Goal: Task Accomplishment & Management: Manage account settings

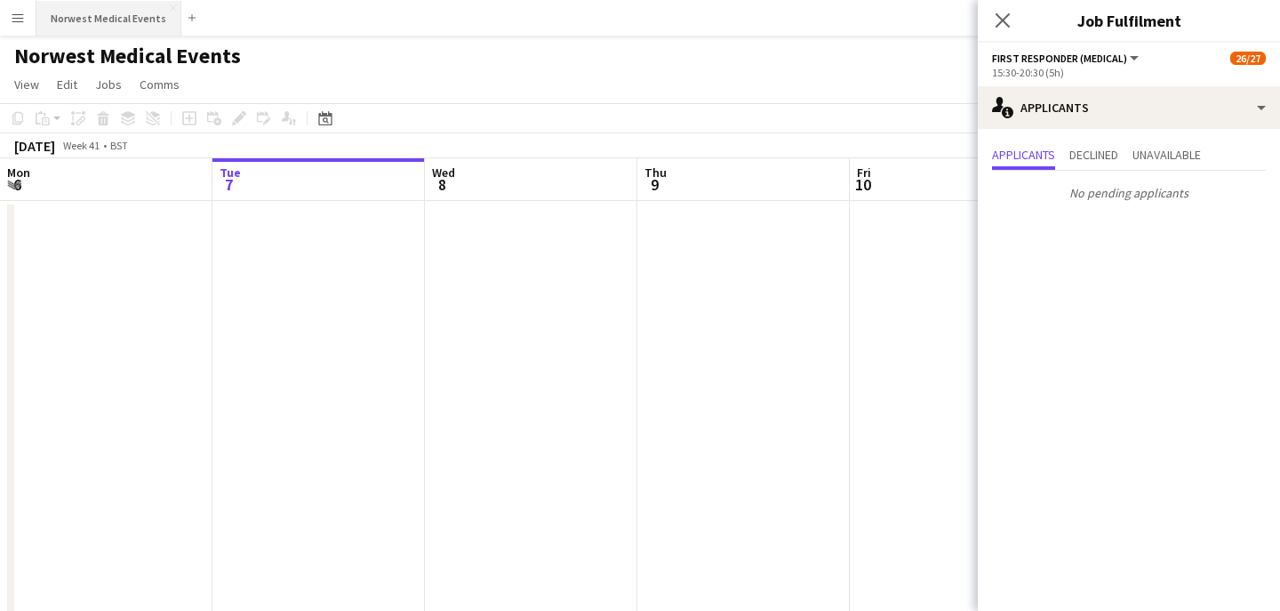
click at [124, 28] on button "Norwest Medical Events Close" at bounding box center [108, 18] width 145 height 35
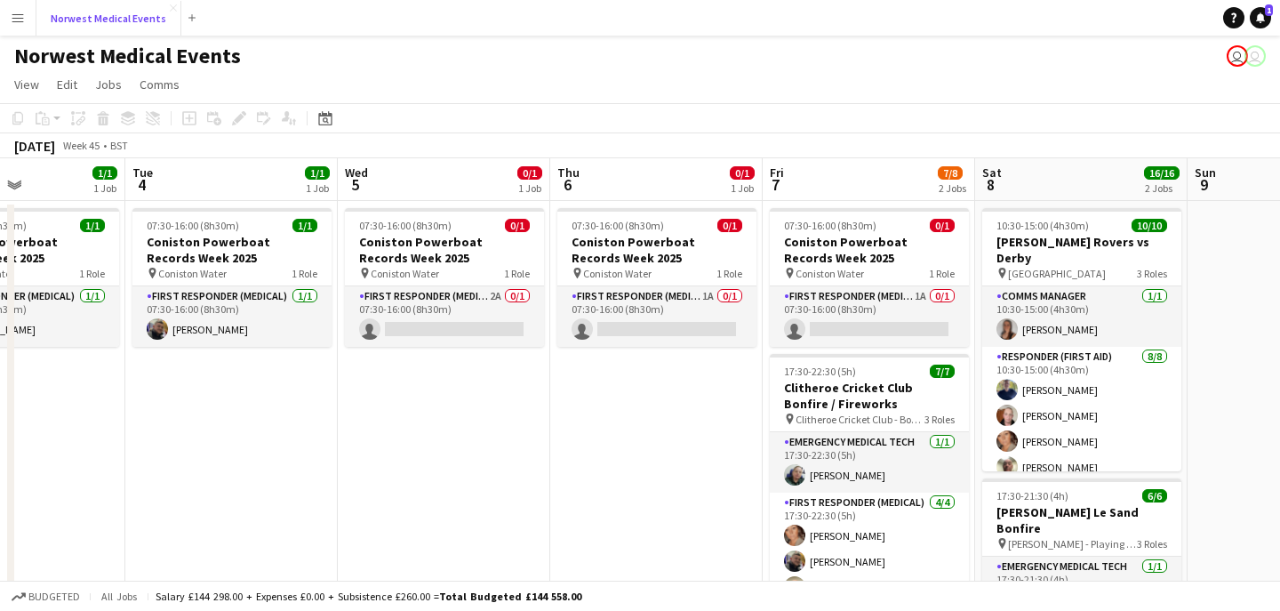
scroll to position [0, 517]
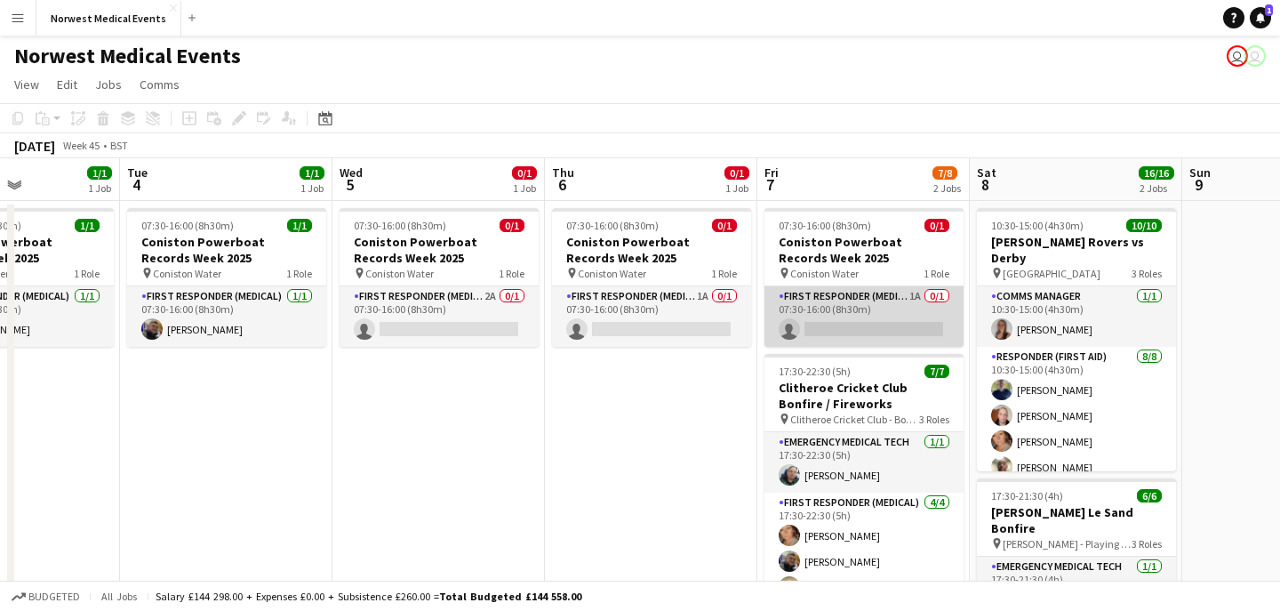
click at [824, 320] on app-card-role "First Responder (Medical) 1A 0/1 07:30-16:00 (8h30m) single-neutral-actions" at bounding box center [863, 316] width 199 height 60
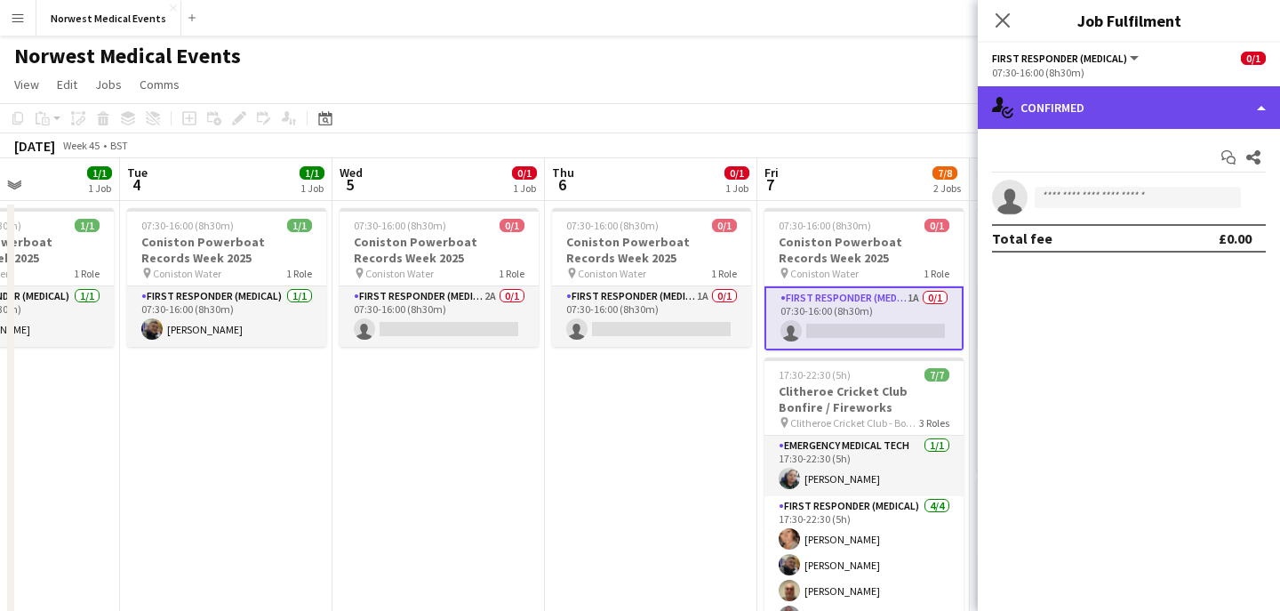
click at [1086, 106] on div "single-neutral-actions-check-2 Confirmed" at bounding box center [1129, 107] width 302 height 43
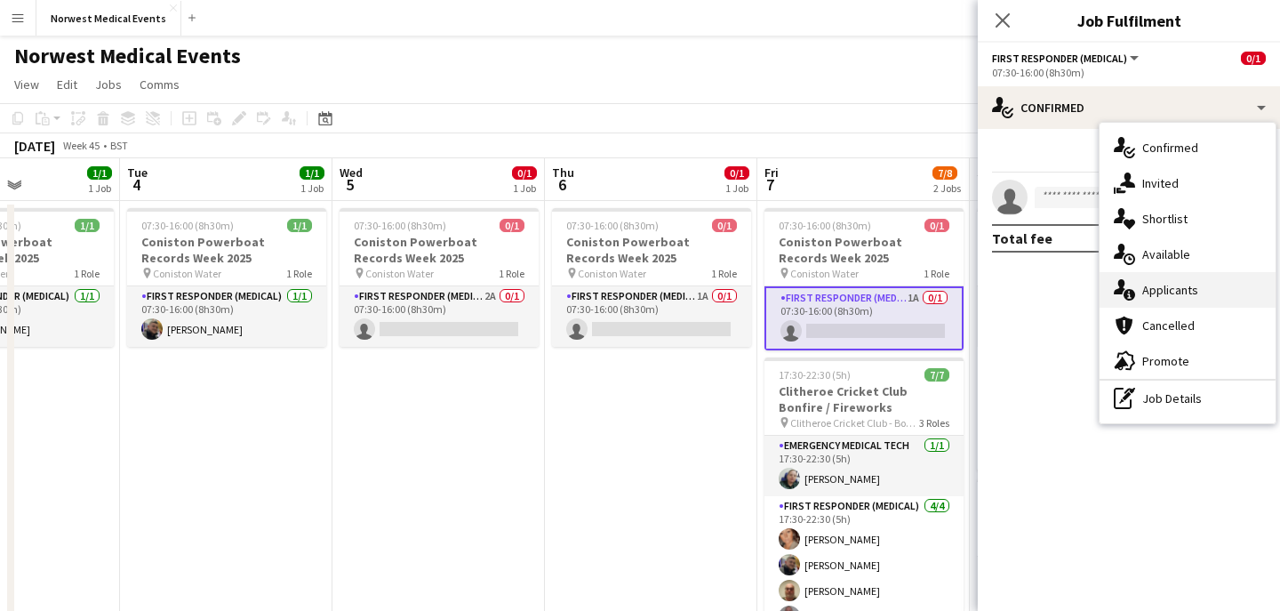
click at [1158, 287] on span "Applicants" at bounding box center [1170, 290] width 56 height 16
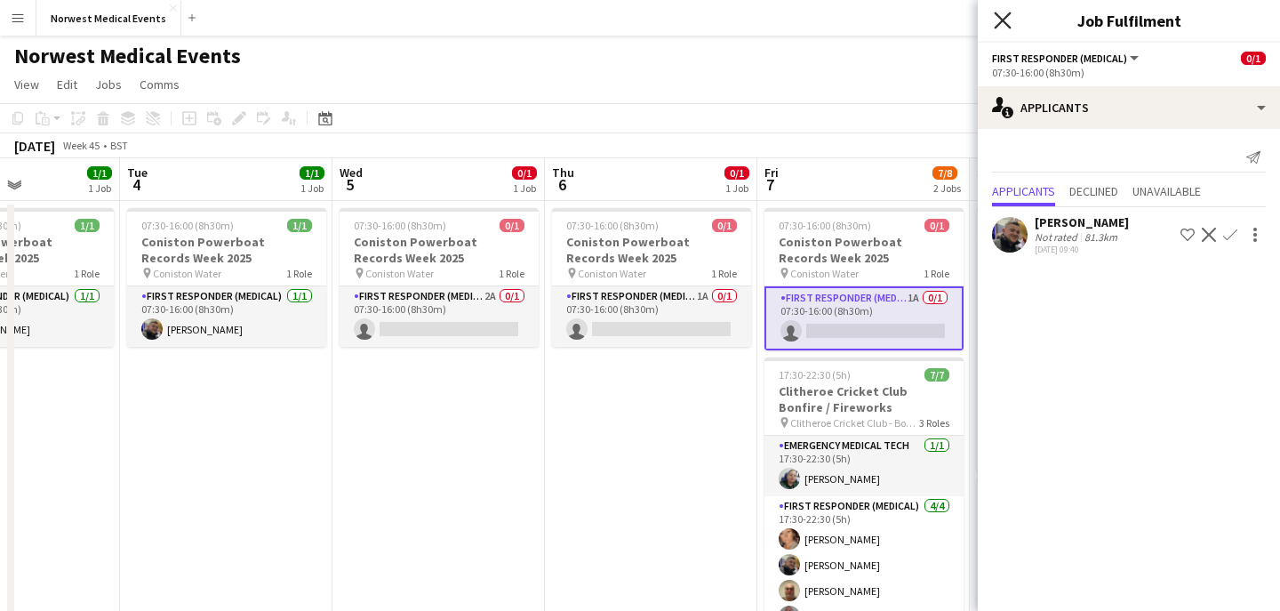
click at [1000, 27] on icon "Close pop-in" at bounding box center [1002, 20] width 17 height 17
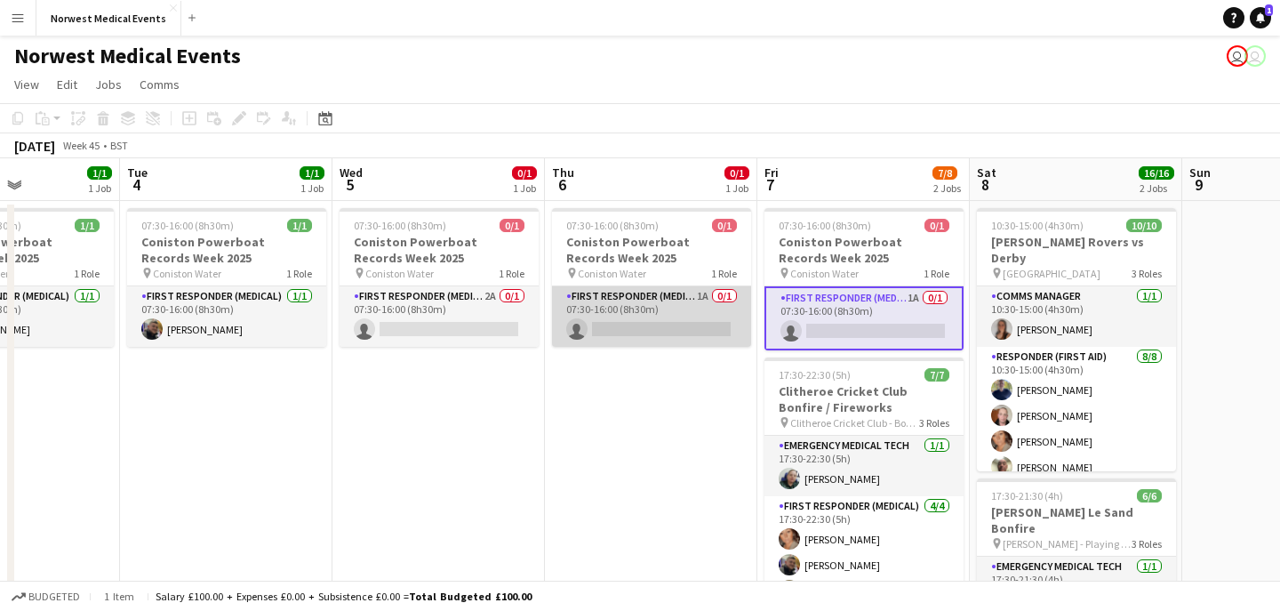
click at [674, 319] on app-card-role "First Responder (Medical) 1A 0/1 07:30-16:00 (8h30m) single-neutral-actions" at bounding box center [651, 316] width 199 height 60
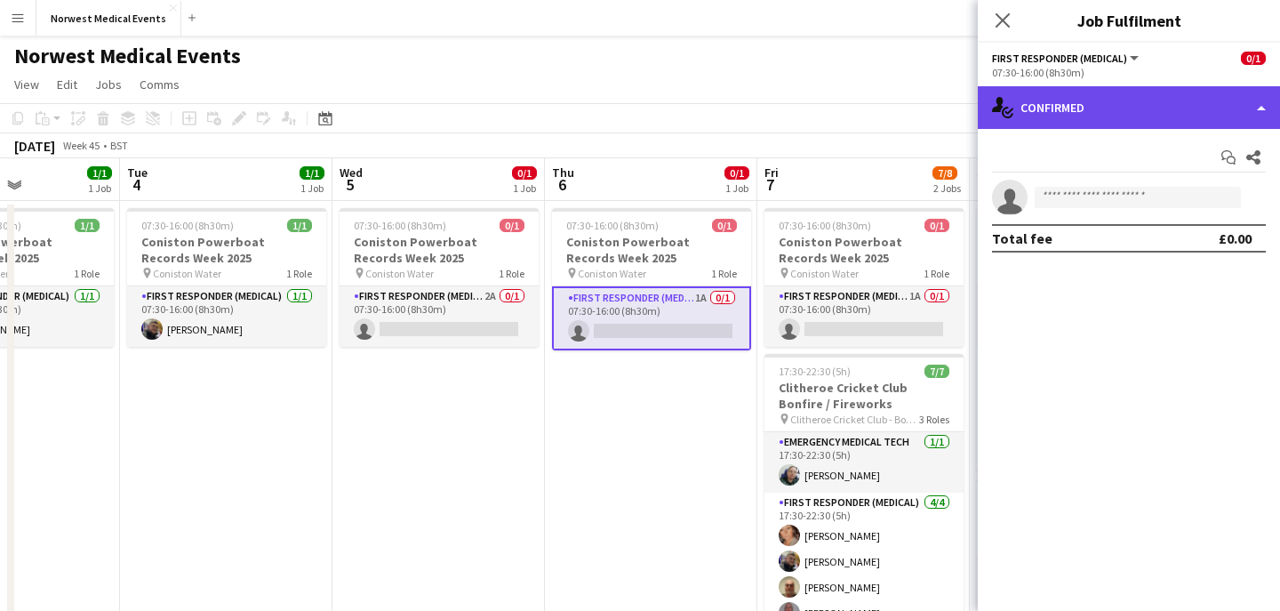
click at [1065, 111] on div "single-neutral-actions-check-2 Confirmed" at bounding box center [1129, 107] width 302 height 43
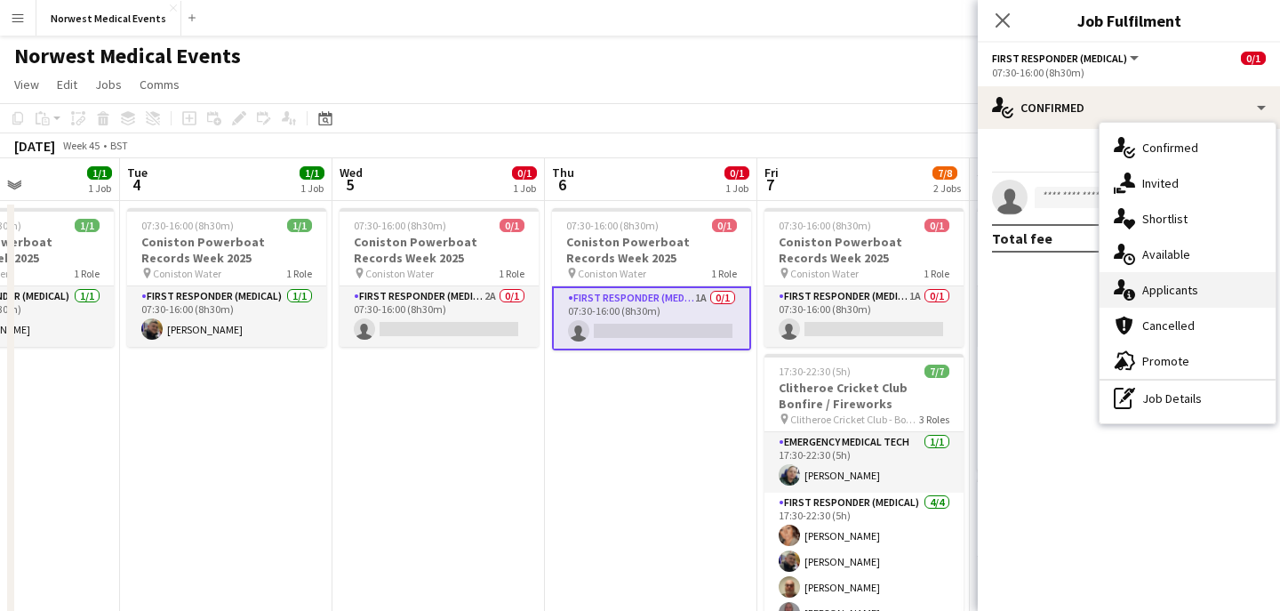
click at [1128, 275] on div "single-neutral-actions-information Applicants" at bounding box center [1188, 290] width 176 height 36
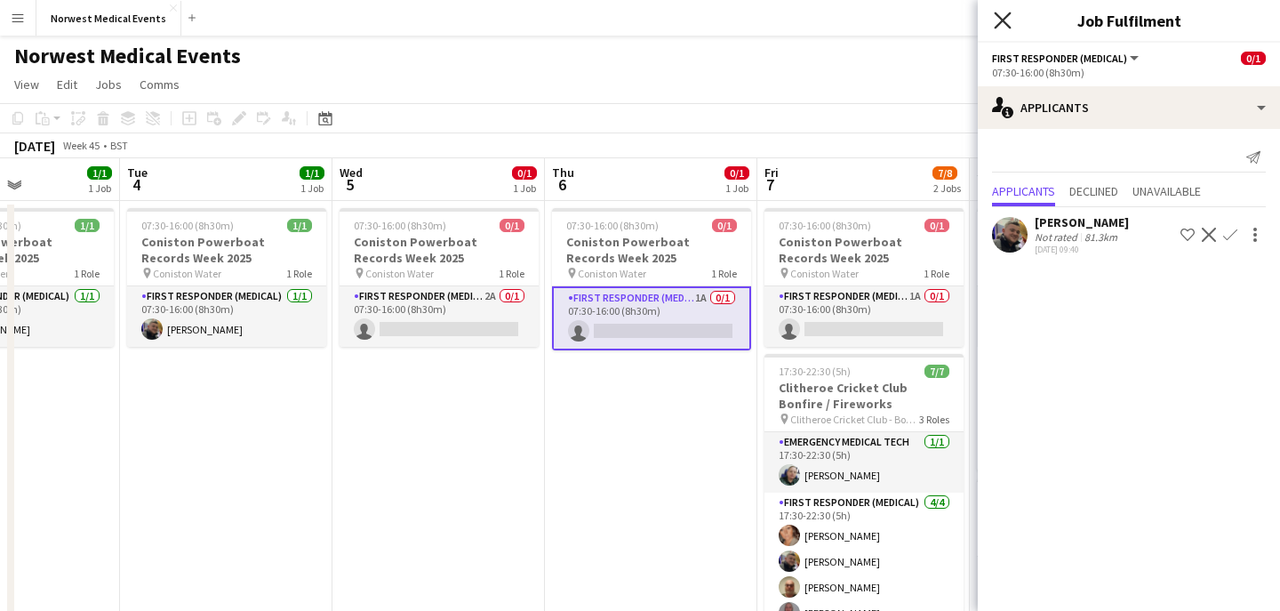
click at [1007, 25] on icon at bounding box center [1002, 20] width 17 height 17
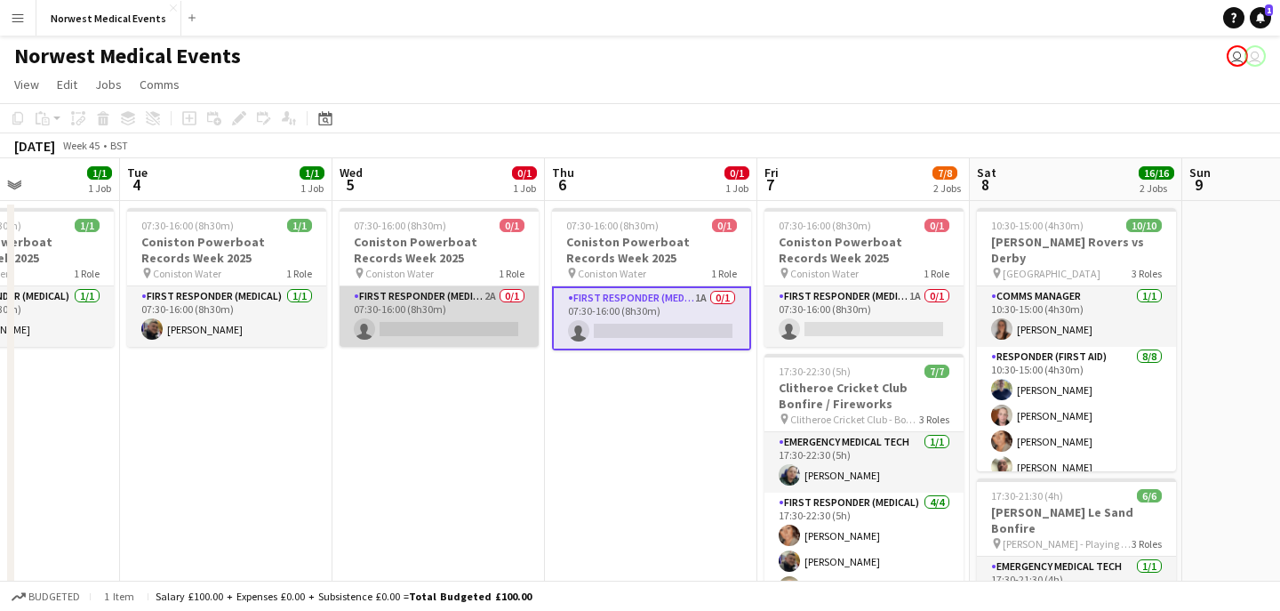
click at [492, 312] on app-card-role "First Responder (Medical) 2A 0/1 07:30-16:00 (8h30m) single-neutral-actions" at bounding box center [439, 316] width 199 height 60
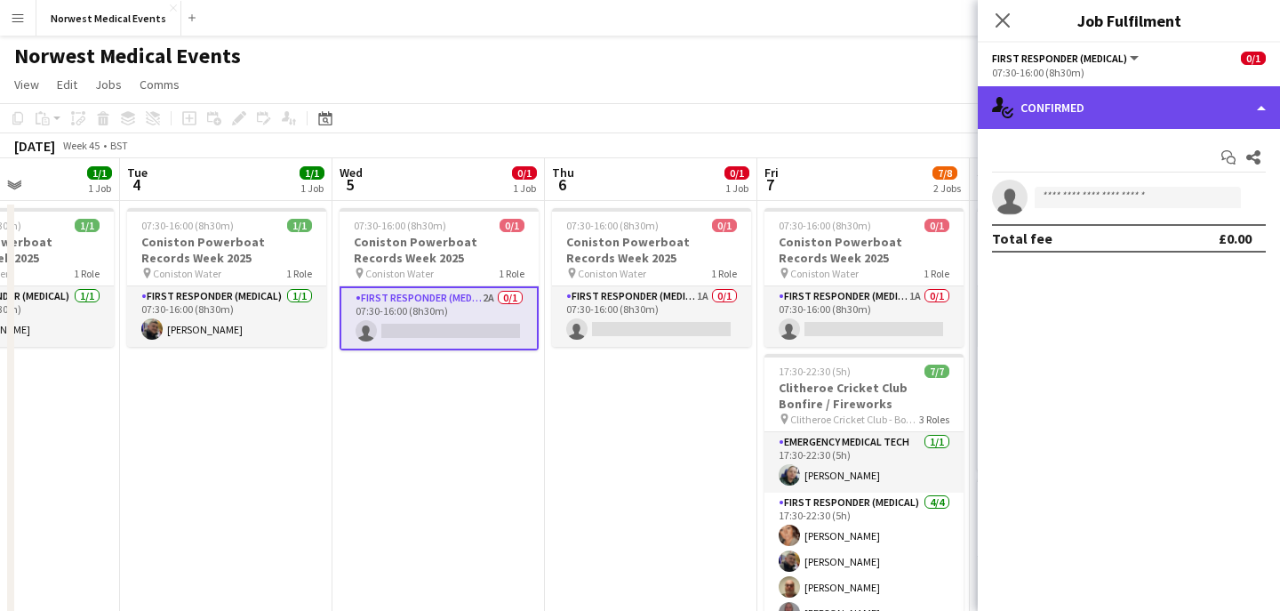
click at [1126, 120] on div "single-neutral-actions-check-2 Confirmed" at bounding box center [1129, 107] width 302 height 43
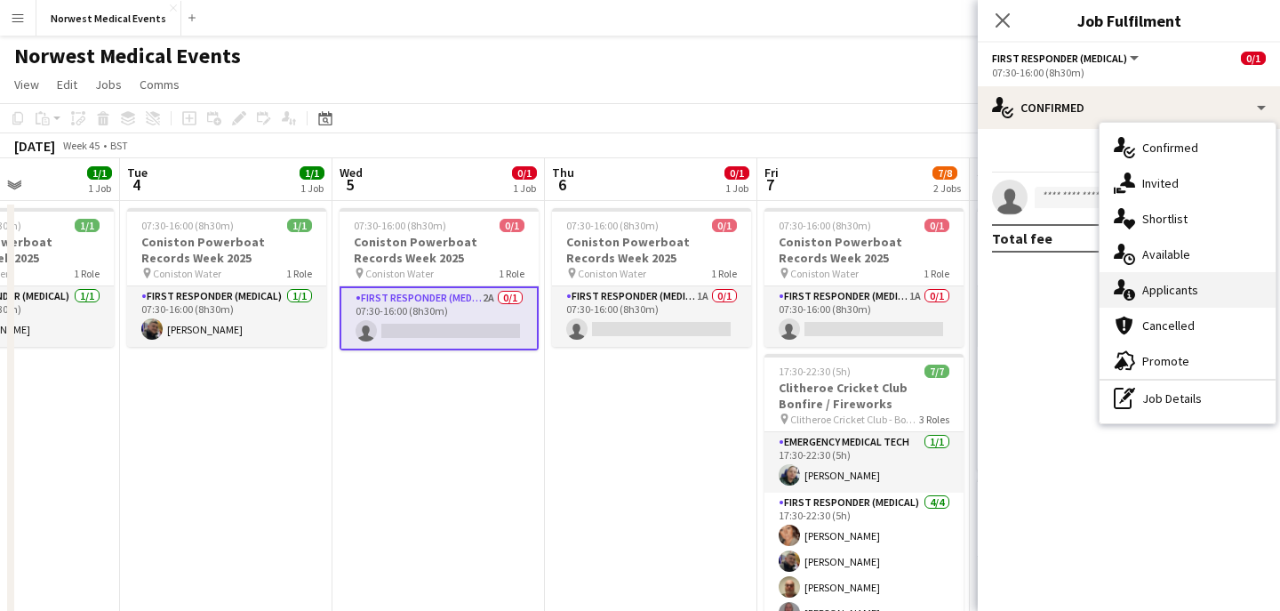
click at [1202, 284] on div "single-neutral-actions-information Applicants" at bounding box center [1188, 290] width 176 height 36
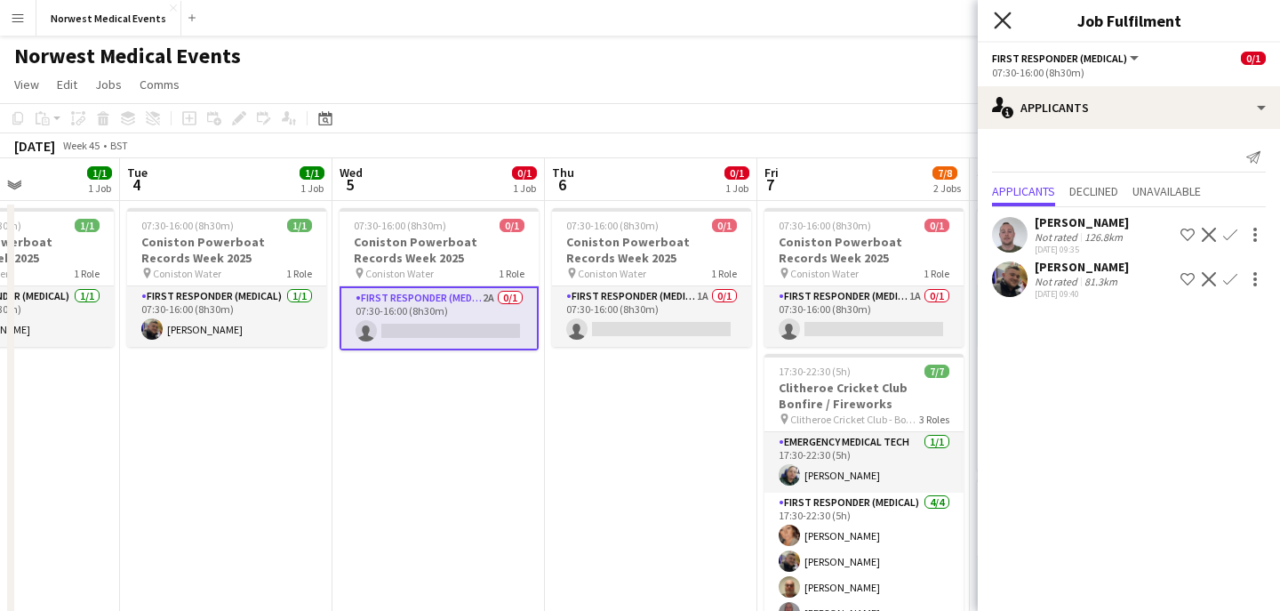
click at [1004, 22] on icon at bounding box center [1002, 20] width 17 height 17
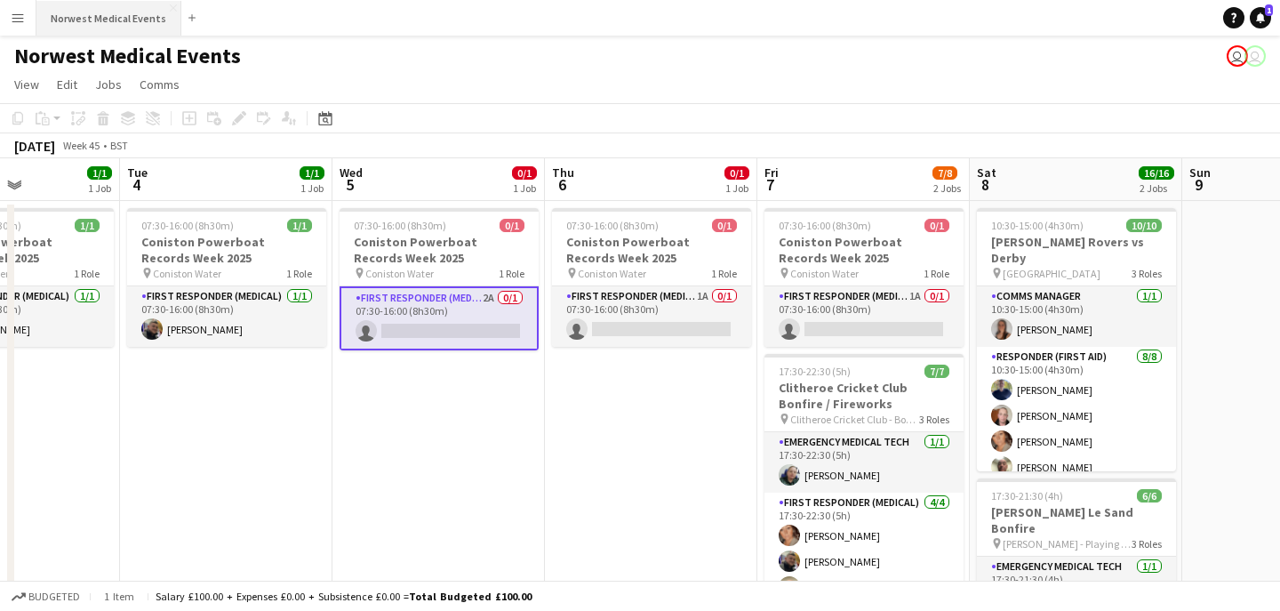
click at [108, 8] on button "Norwest Medical Events Close" at bounding box center [108, 18] width 145 height 35
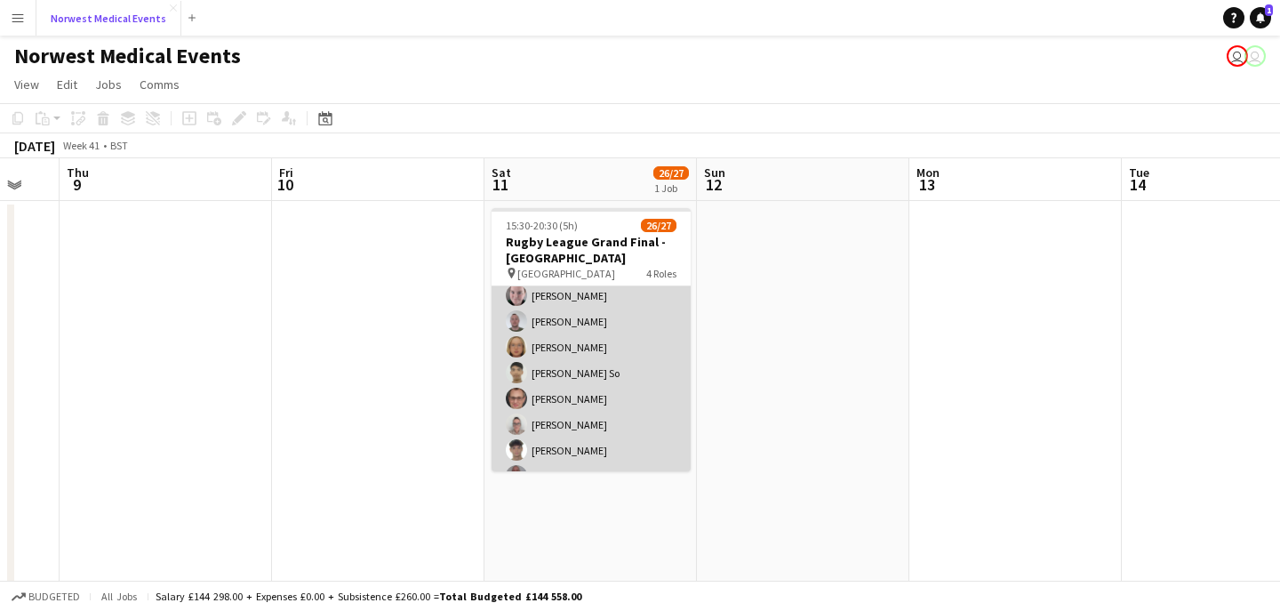
scroll to position [650, 0]
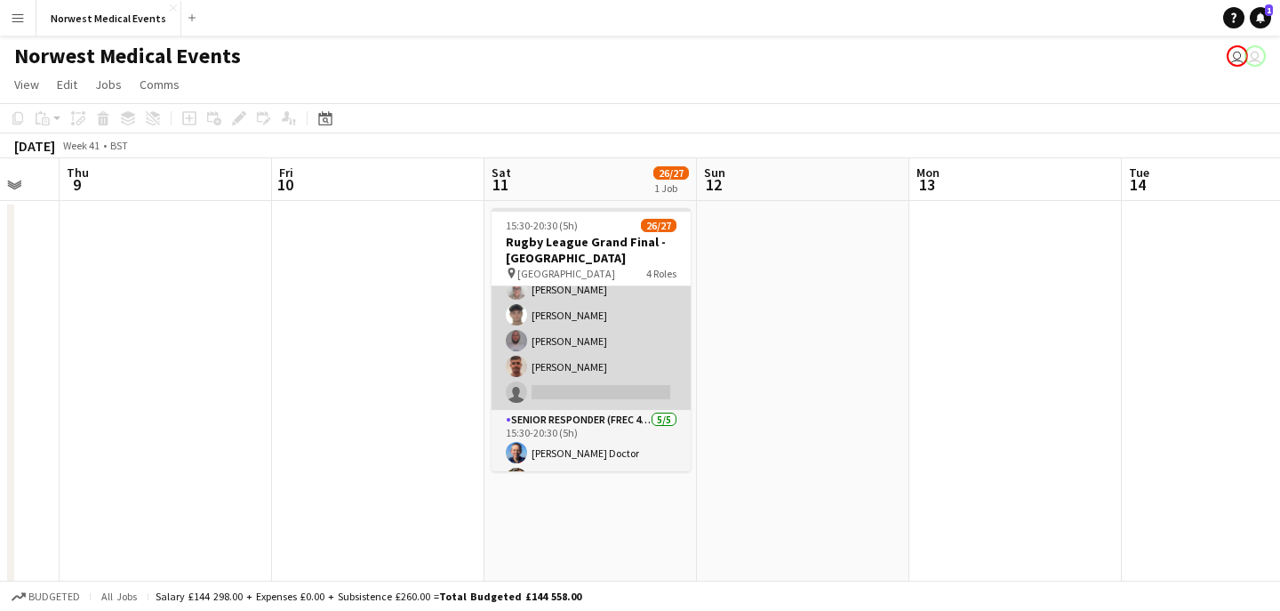
click at [621, 337] on app-card-role "First Responder (Medical) 18/19 15:30-20:30 (5h) [PERSON_NAME] [PERSON_NAME] [P…" at bounding box center [591, 147] width 199 height 524
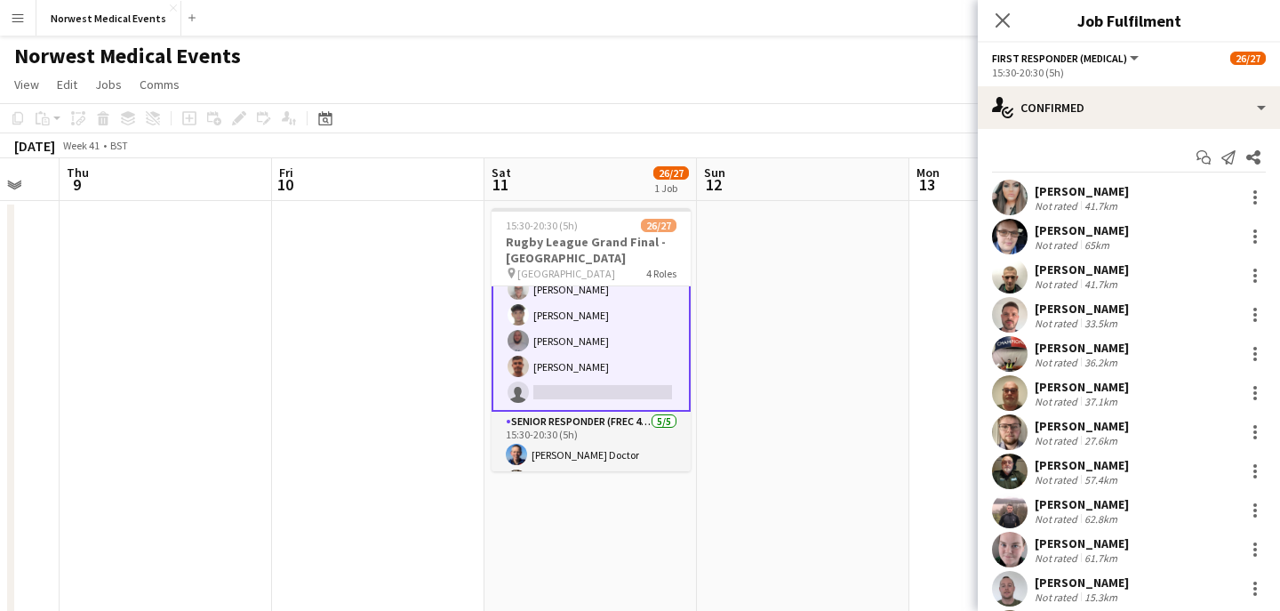
scroll to position [360, 0]
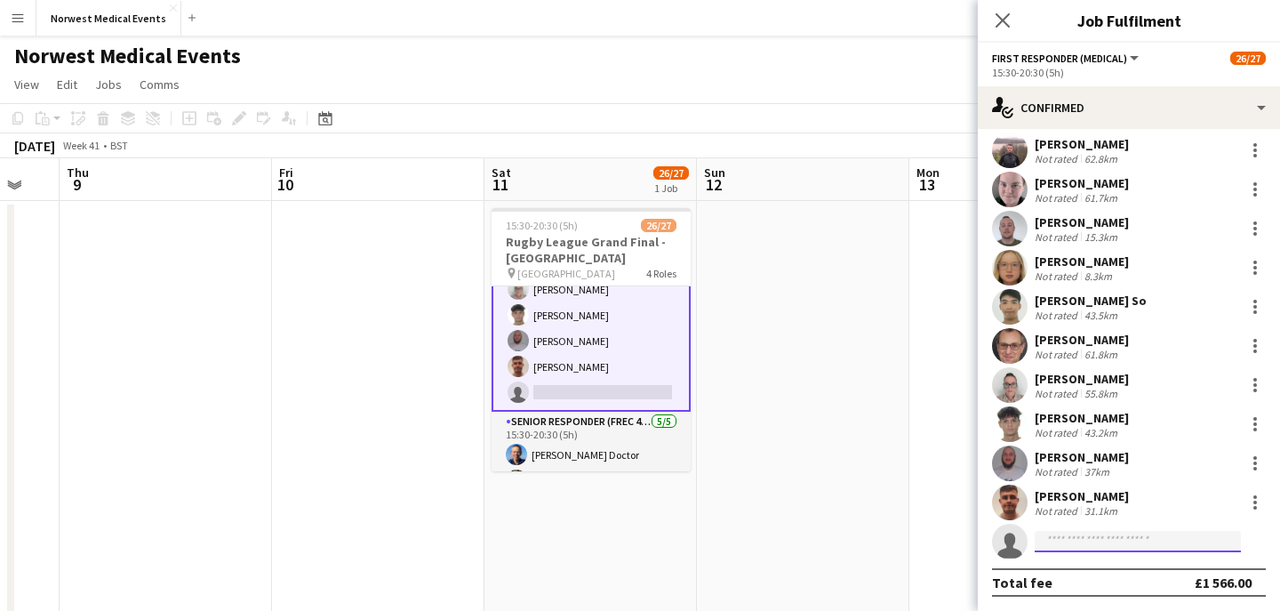
click at [1085, 534] on input at bounding box center [1138, 541] width 206 height 21
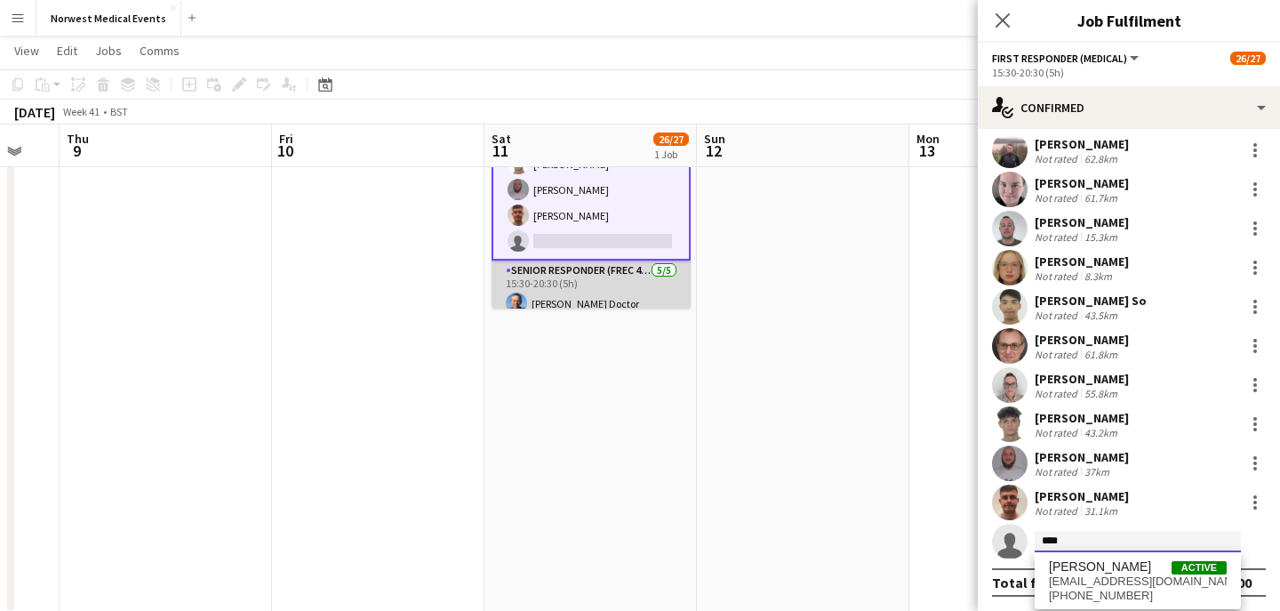
scroll to position [446, 0]
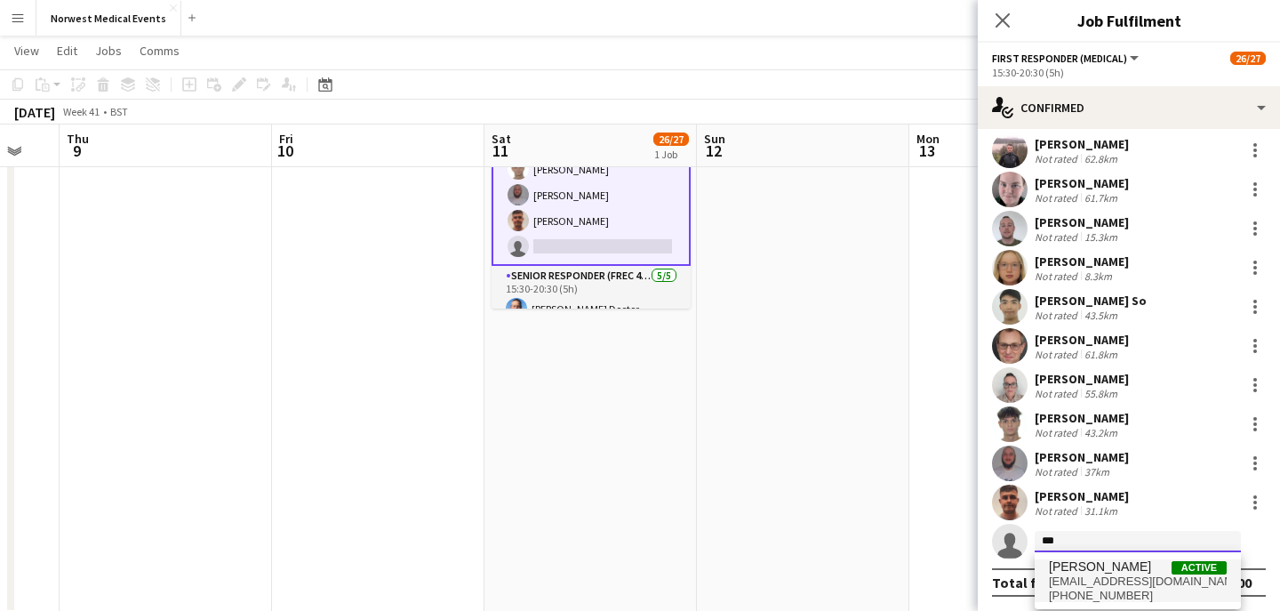
type input "***"
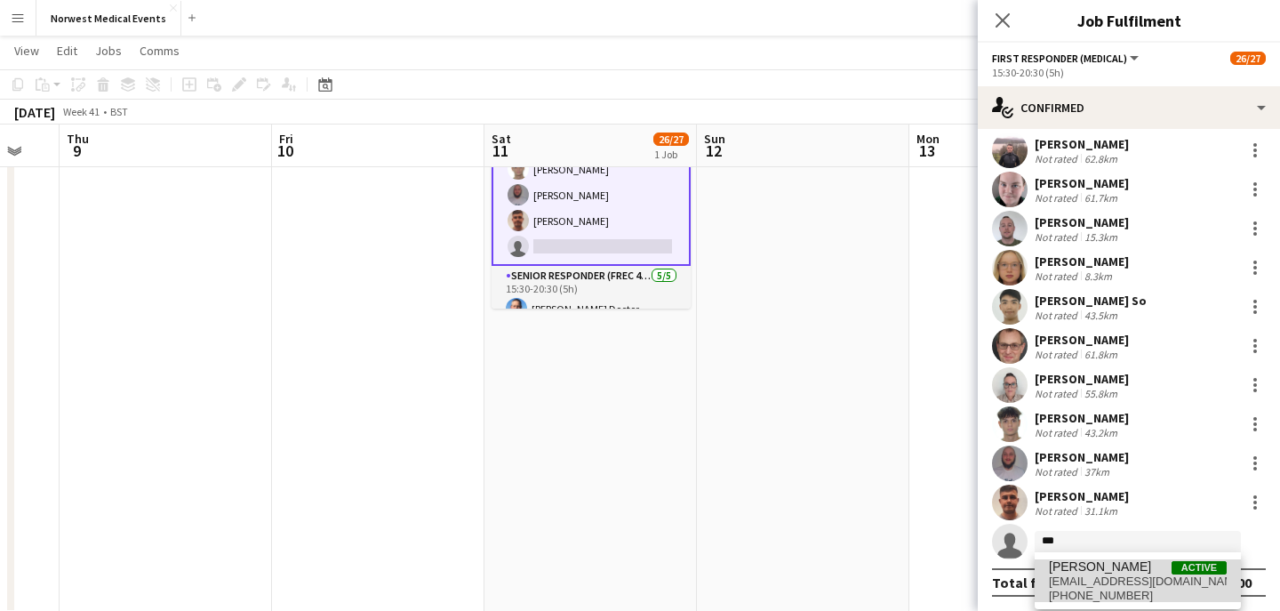
click at [1111, 564] on span "[PERSON_NAME]" at bounding box center [1100, 566] width 102 height 15
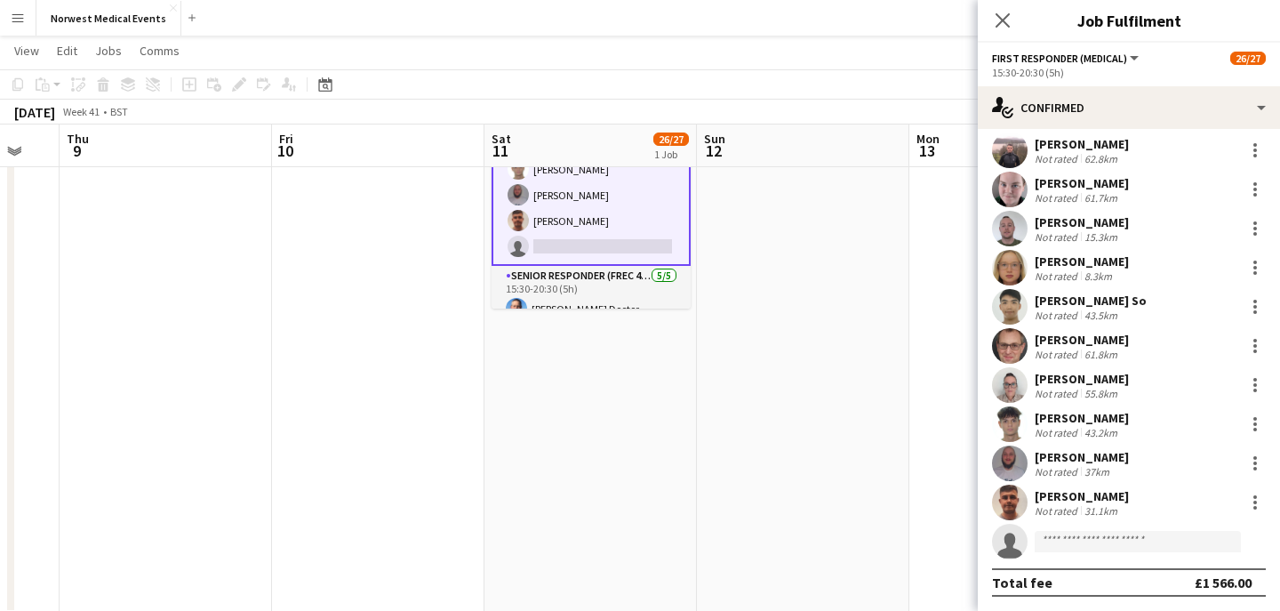
scroll to position [641, 0]
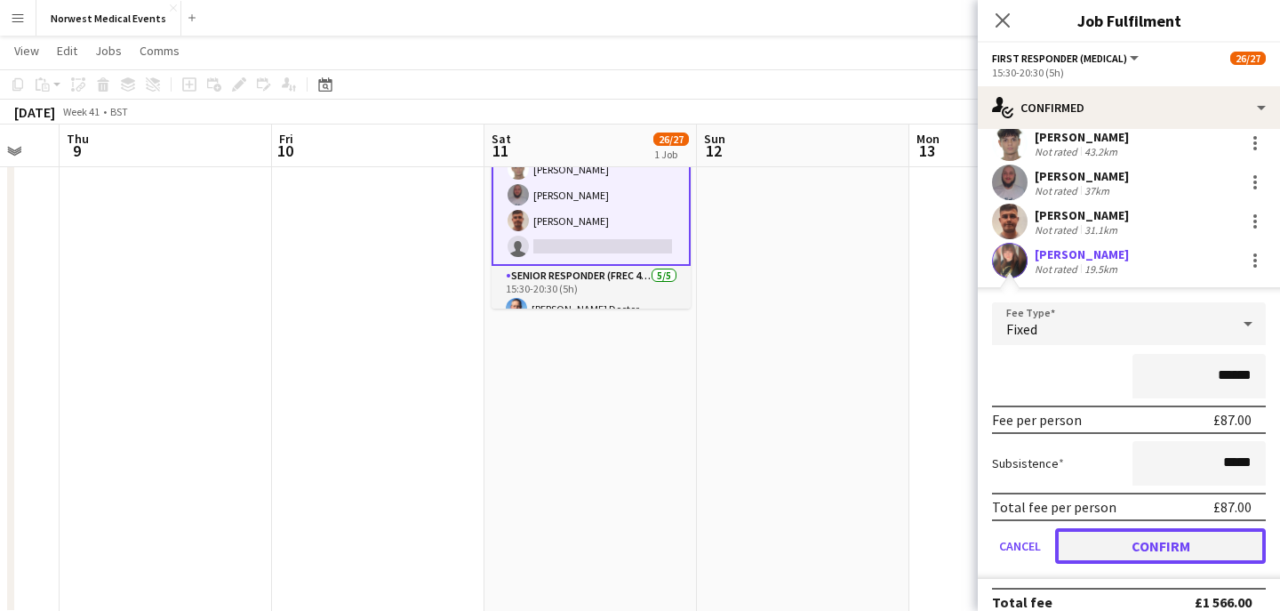
click at [1119, 553] on button "Confirm" at bounding box center [1160, 546] width 211 height 36
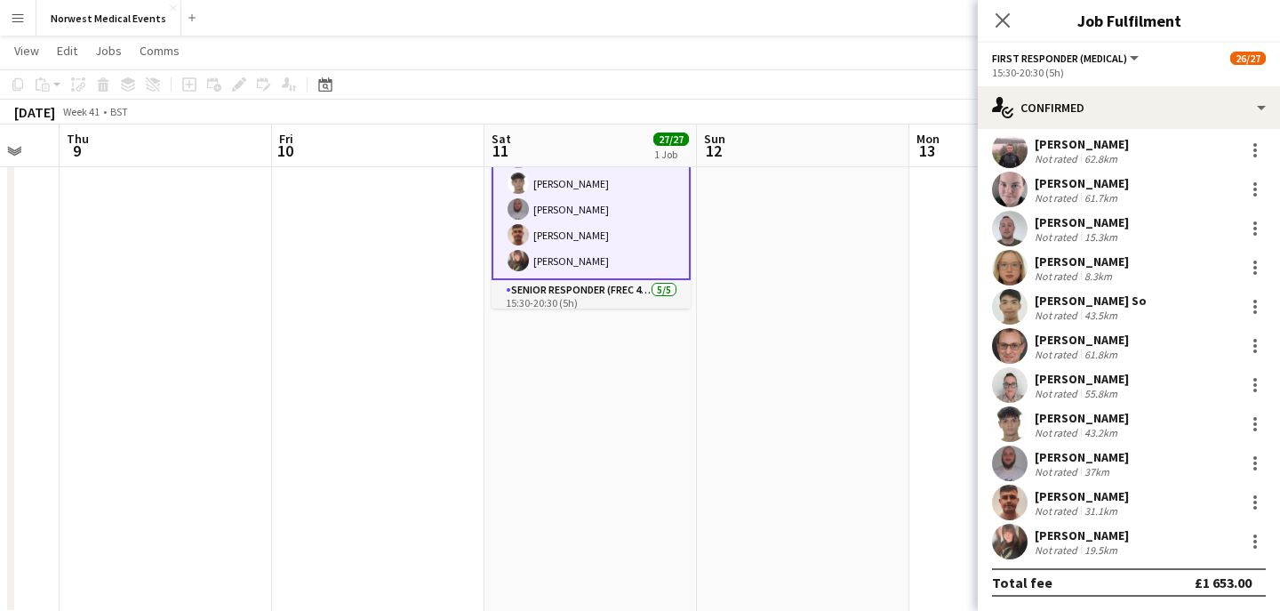
scroll to position [360, 0]
click at [123, 20] on button "Norwest Medical Events Close" at bounding box center [108, 18] width 145 height 35
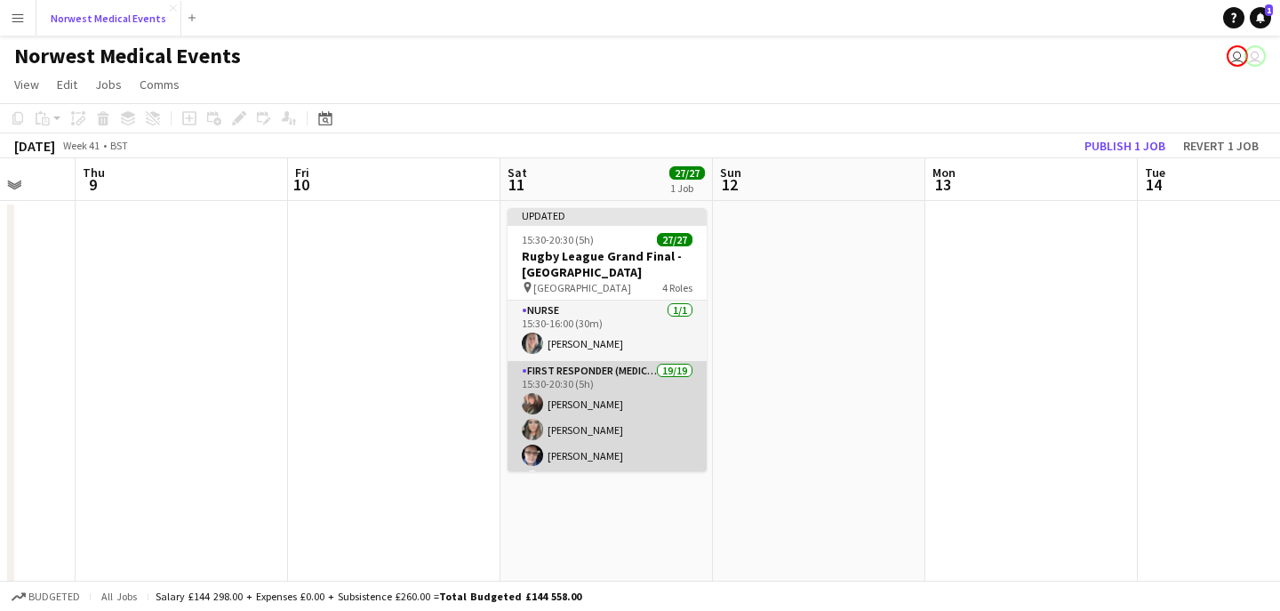
scroll to position [664, 0]
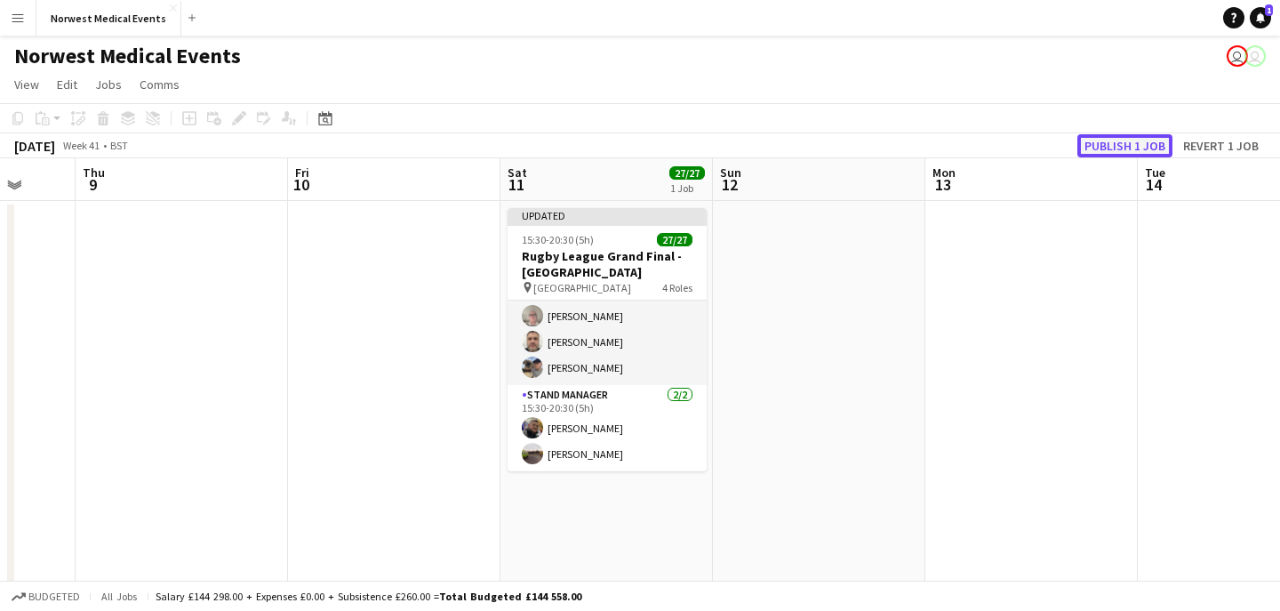
click at [1108, 146] on button "Publish 1 job" at bounding box center [1124, 145] width 95 height 23
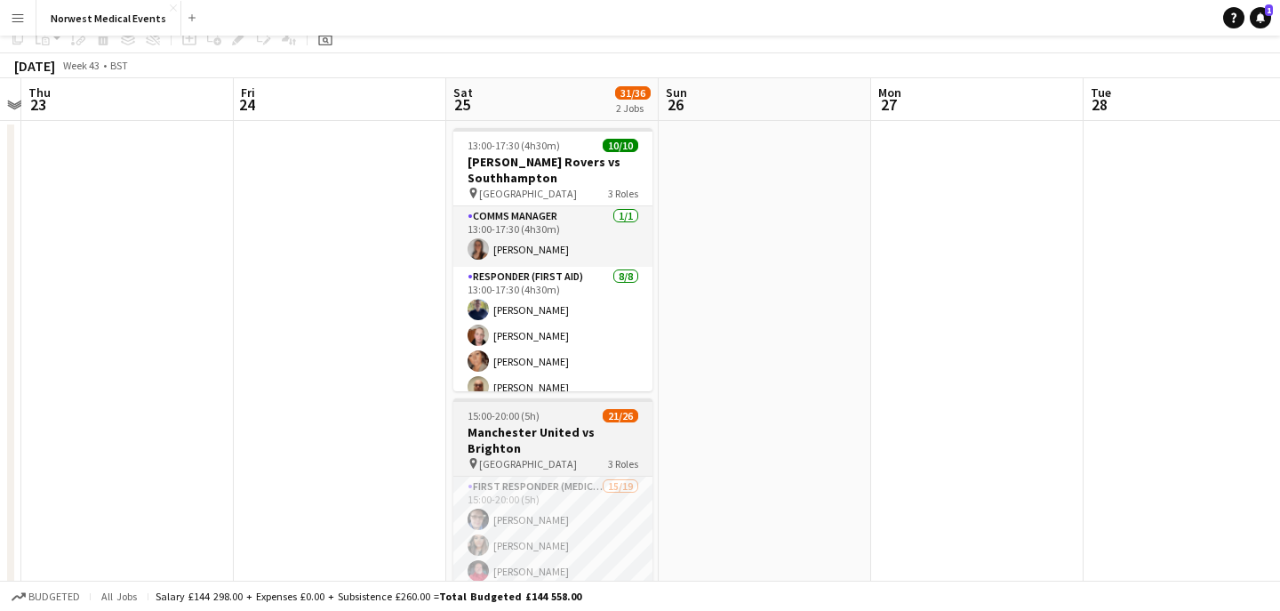
scroll to position [228, 0]
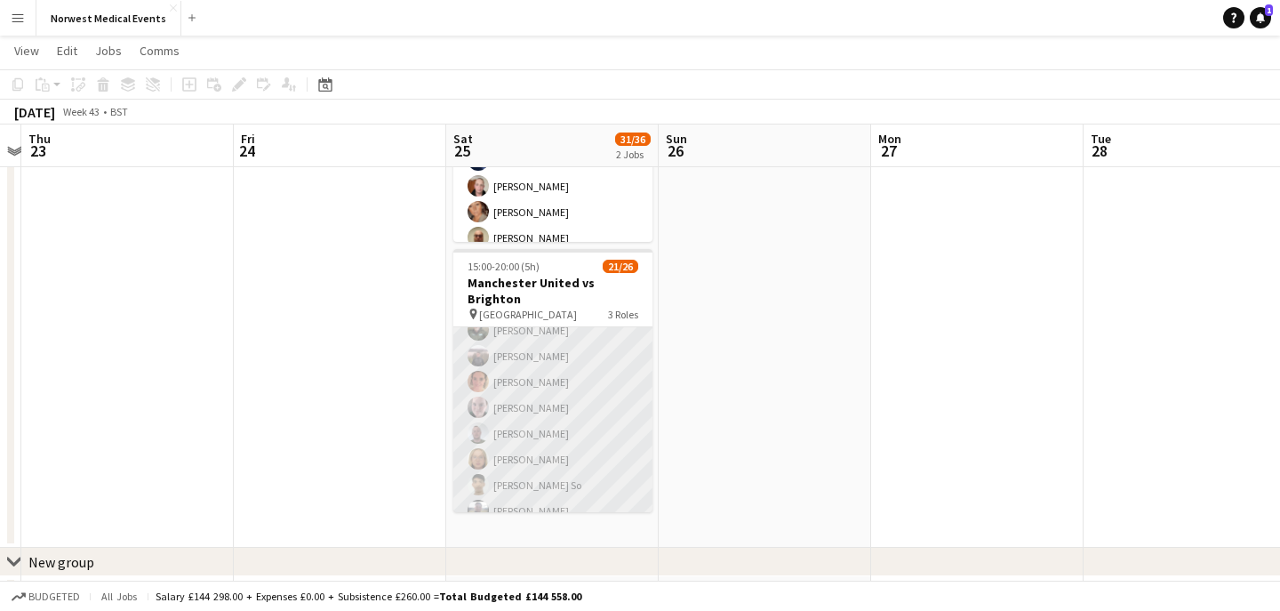
click at [580, 407] on app-card-role "First Responder (Medical) 15/19 15:00-20:00 (5h) [PERSON_NAME] [PERSON_NAME] [P…" at bounding box center [552, 420] width 199 height 524
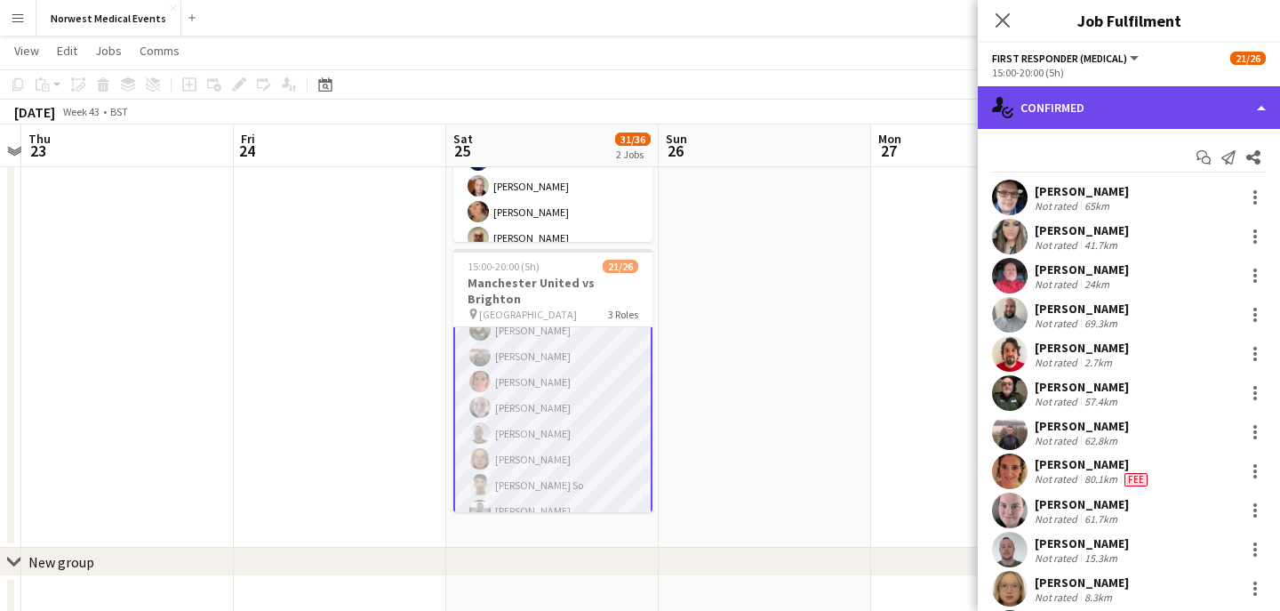
click at [1107, 94] on div "single-neutral-actions-check-2 Confirmed" at bounding box center [1129, 107] width 302 height 43
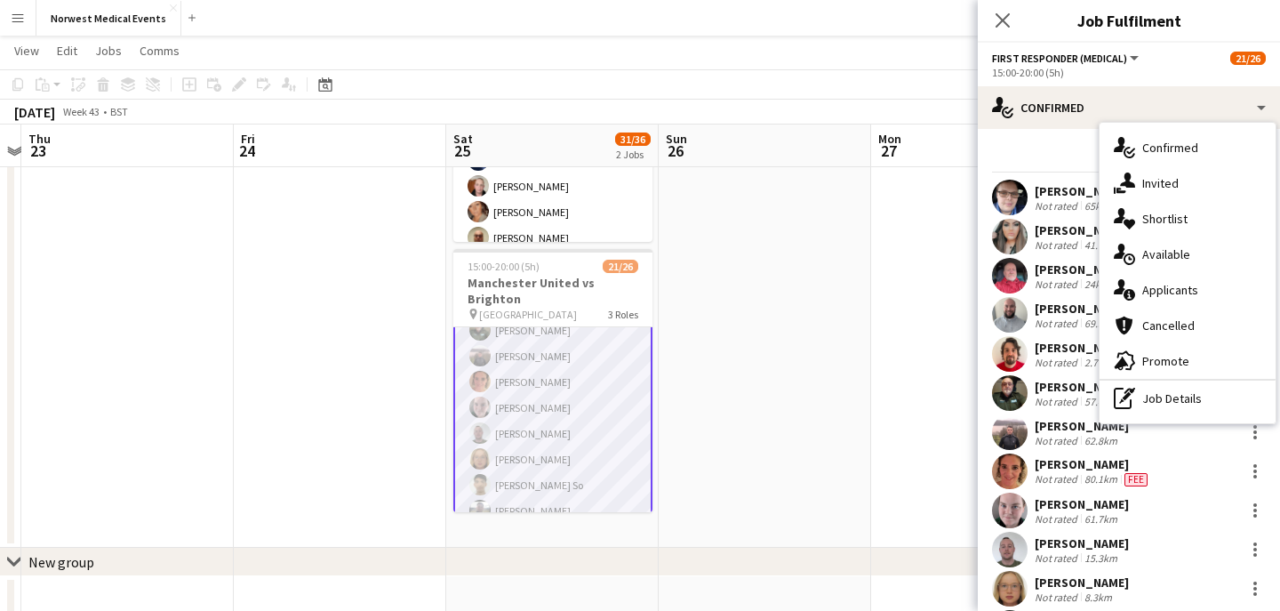
click at [1178, 294] on span "Applicants" at bounding box center [1170, 290] width 56 height 16
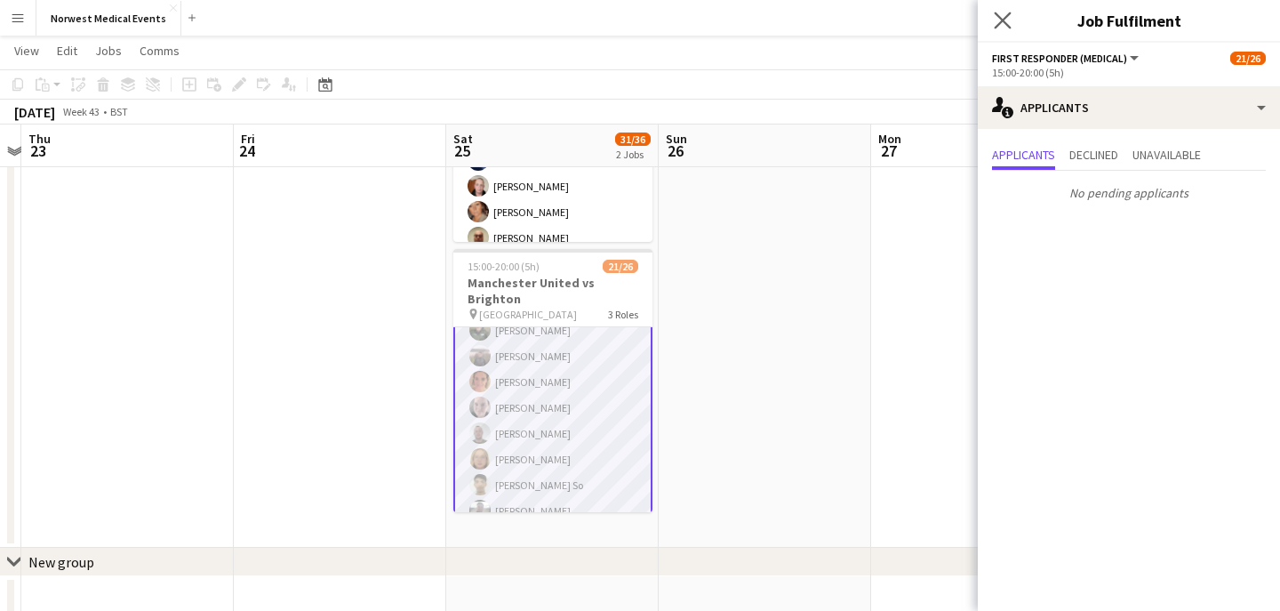
click at [994, 22] on icon "Close pop-in" at bounding box center [1002, 20] width 17 height 17
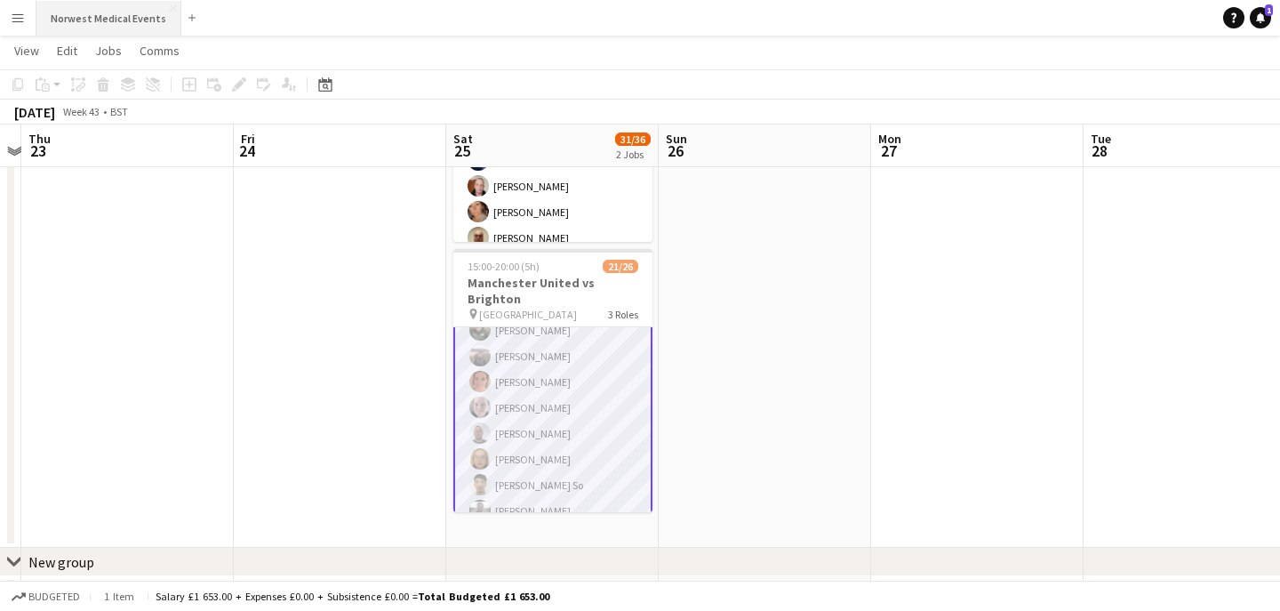
click at [108, 24] on button "Norwest Medical Events Close" at bounding box center [108, 18] width 145 height 35
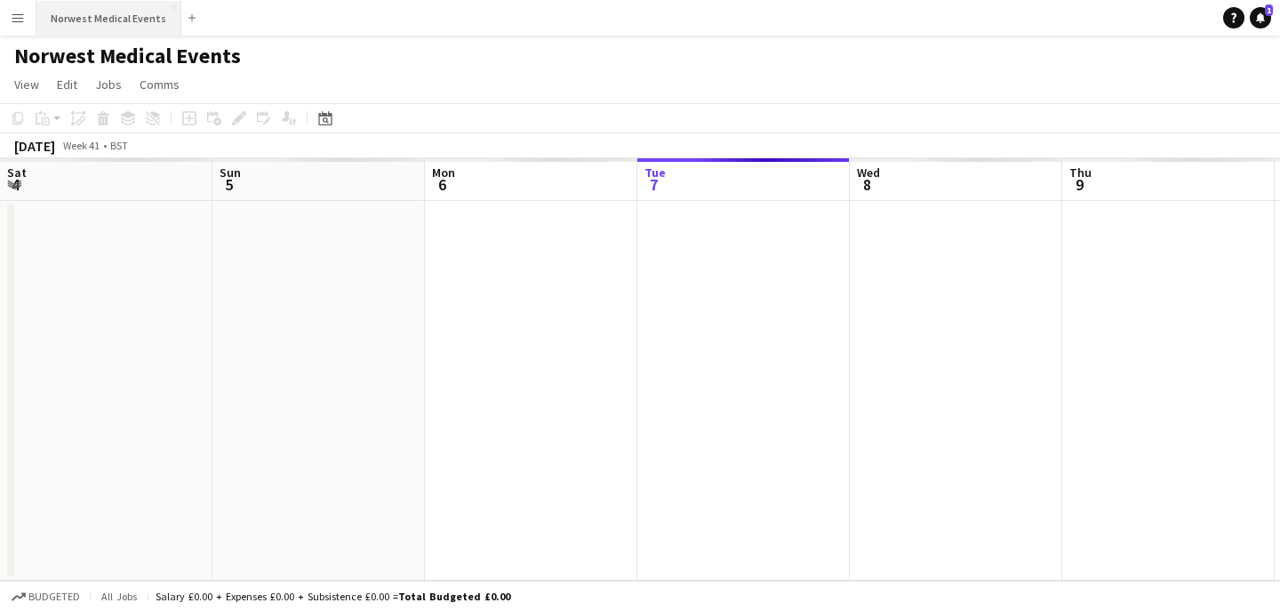
scroll to position [0, 425]
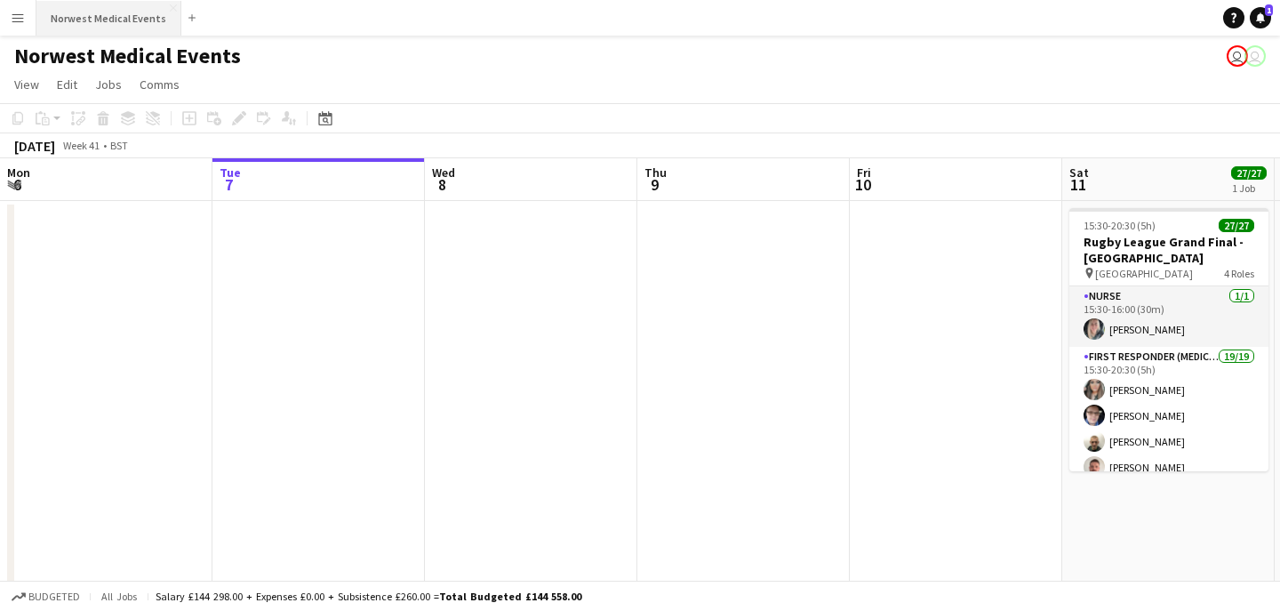
click at [116, 22] on button "Norwest Medical Events Close" at bounding box center [108, 18] width 145 height 35
click at [117, 14] on button "Norwest Medical Events Close" at bounding box center [108, 18] width 145 height 35
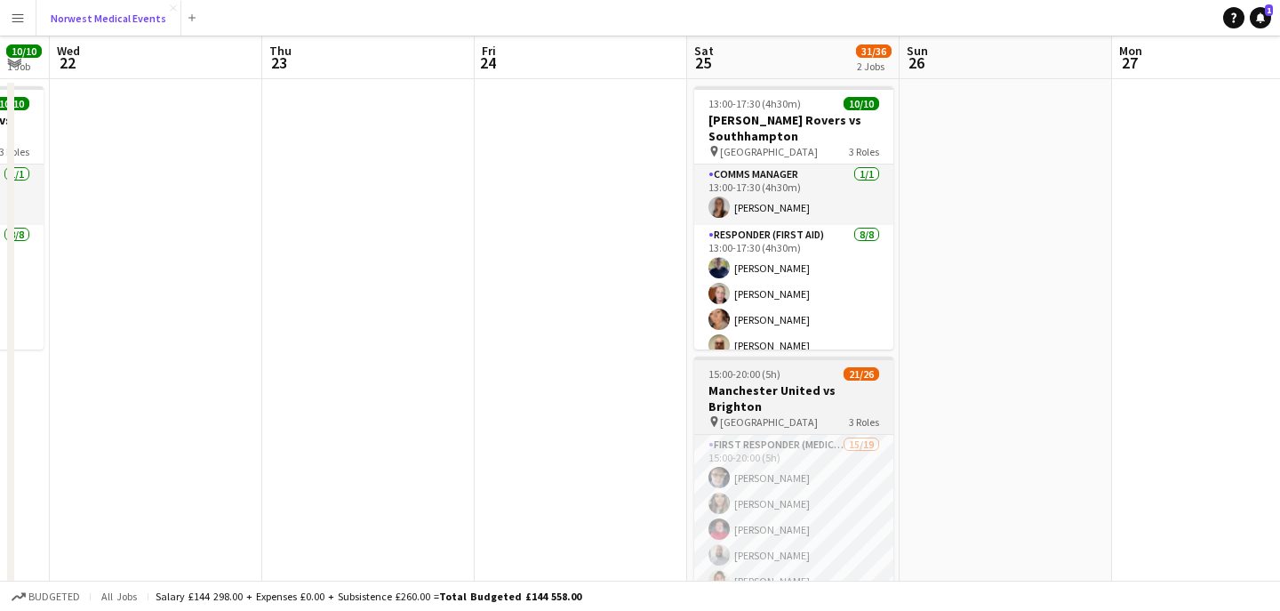
scroll to position [248, 0]
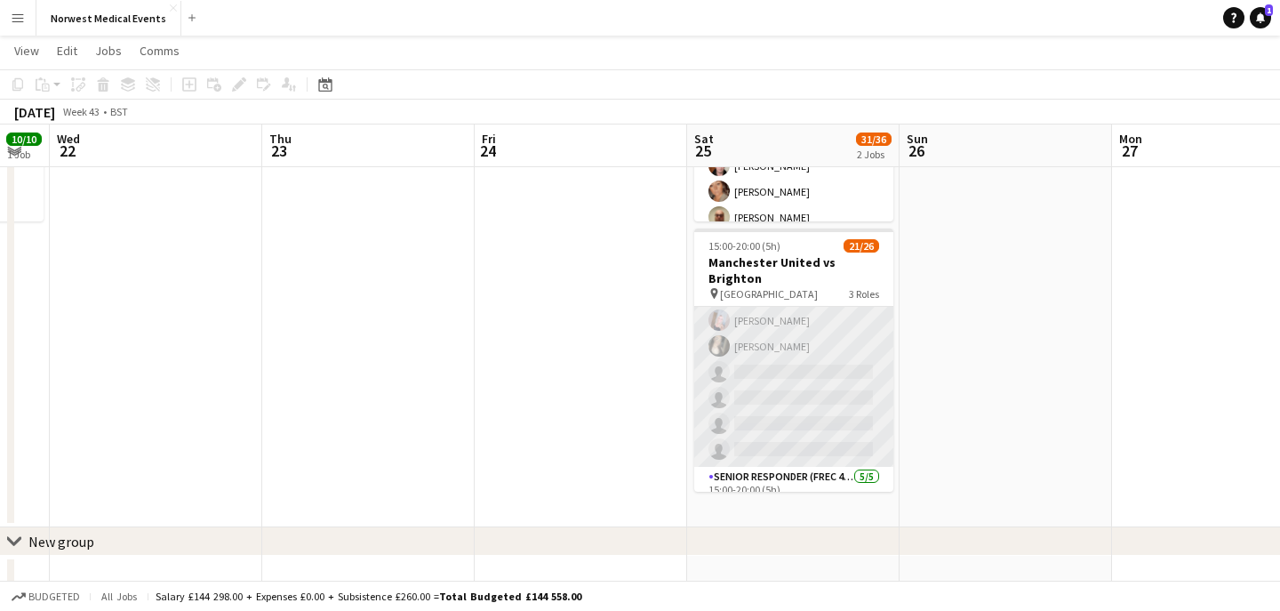
click at [811, 368] on app-card-role "First Responder (Medical) 15/19 15:00-20:00 (5h) [PERSON_NAME] [PERSON_NAME] [P…" at bounding box center [793, 204] width 199 height 524
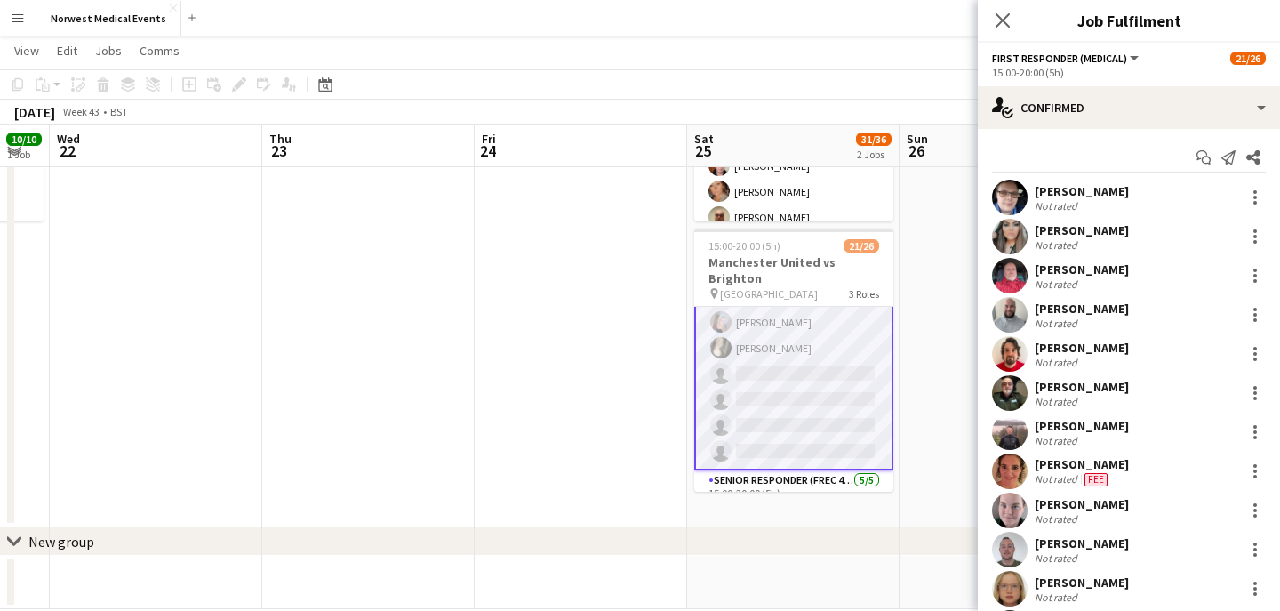
scroll to position [366, 0]
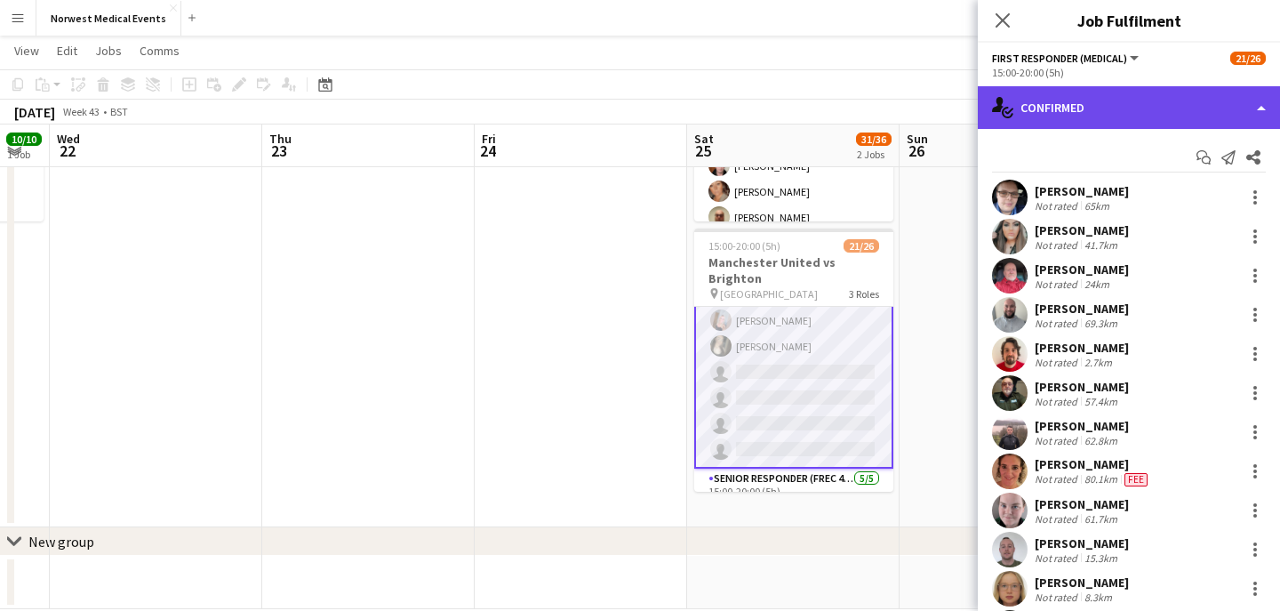
click at [1095, 116] on div "single-neutral-actions-check-2 Confirmed" at bounding box center [1129, 107] width 302 height 43
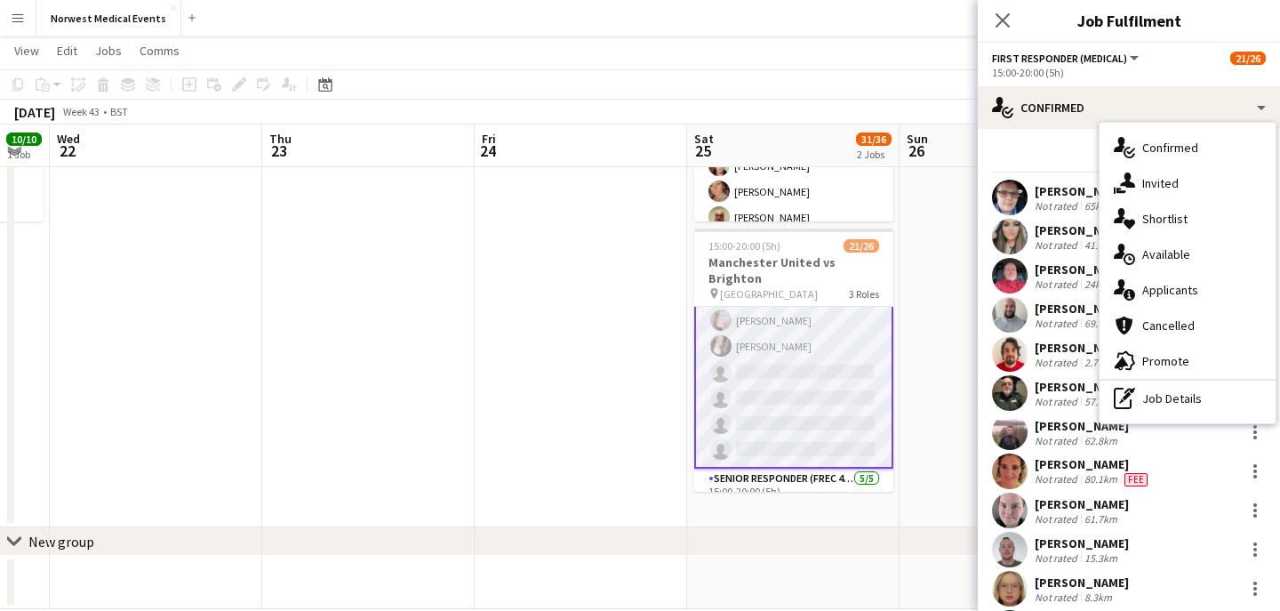
click at [1161, 279] on div "single-neutral-actions-information Applicants" at bounding box center [1188, 290] width 176 height 36
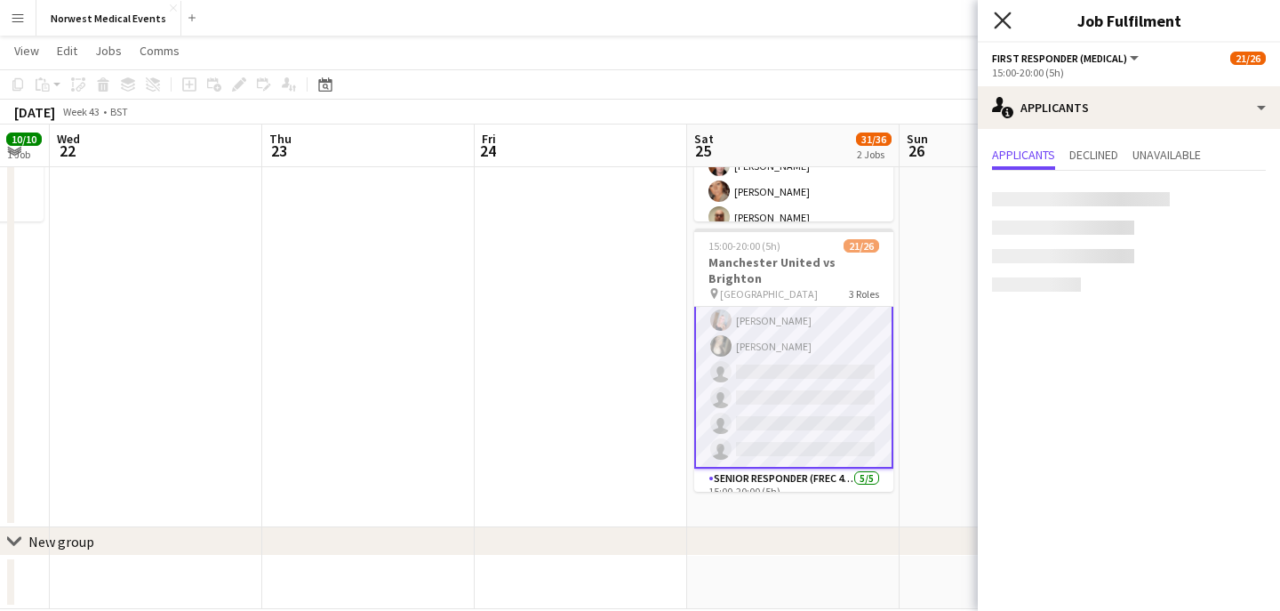
click at [1001, 19] on icon at bounding box center [1002, 20] width 17 height 17
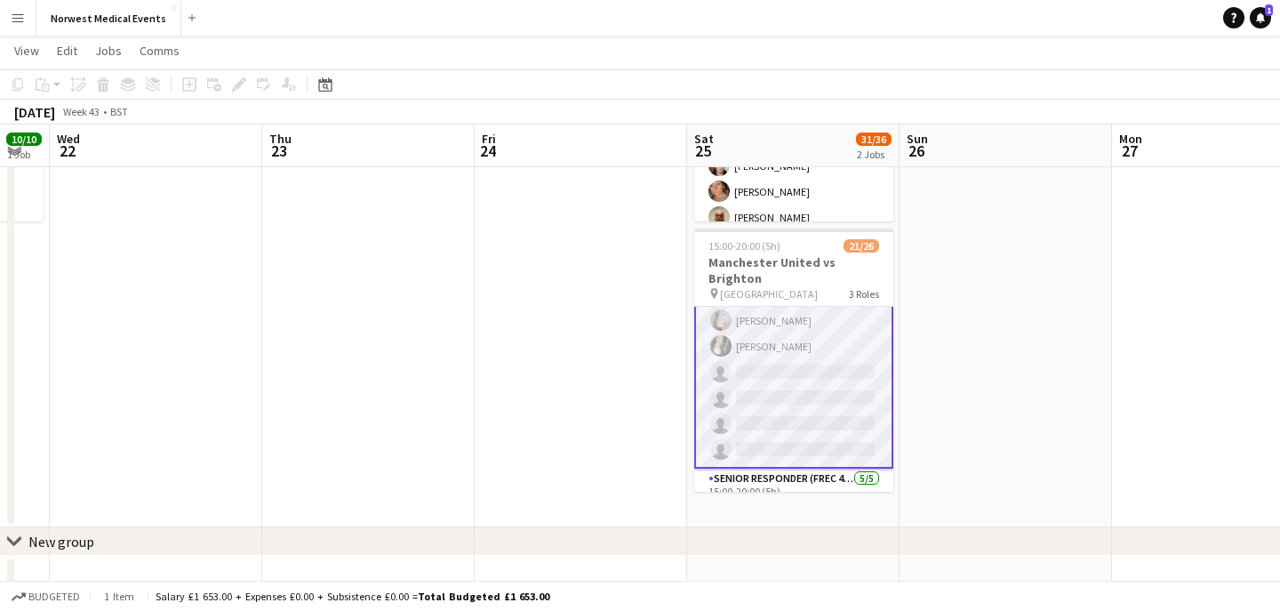
click at [840, 384] on app-card-role "First Responder (Medical) 15/19 15:00-20:00 (5h) [PERSON_NAME] [PERSON_NAME] [P…" at bounding box center [793, 204] width 199 height 528
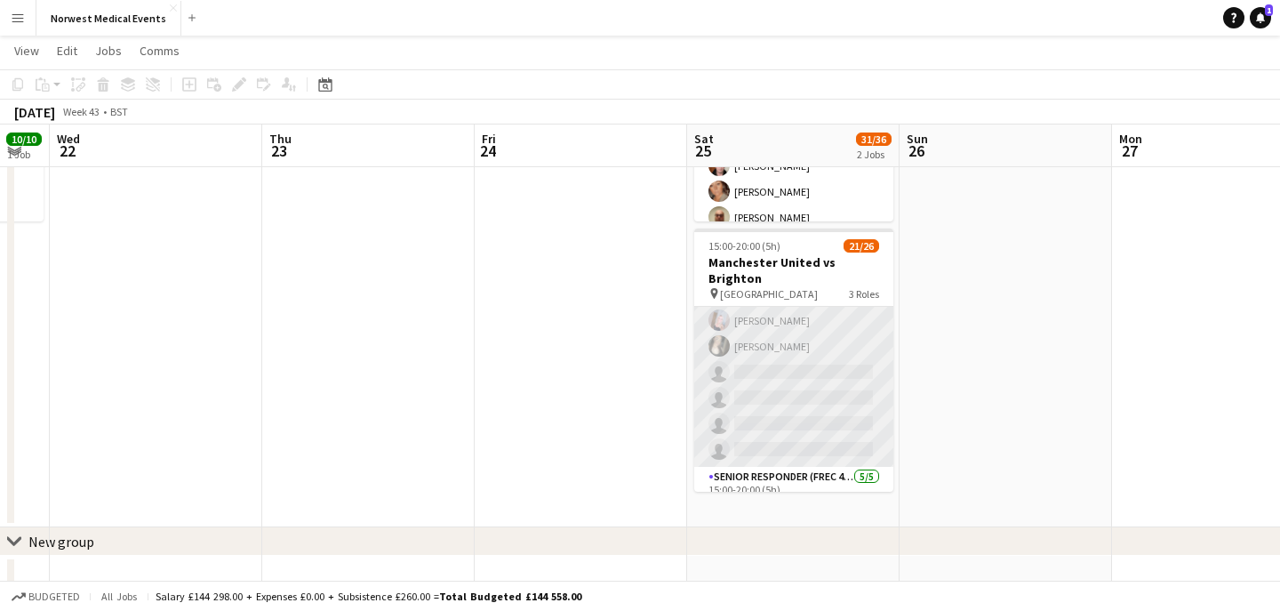
click at [820, 378] on app-card-role "First Responder (Medical) 15/19 15:00-20:00 (5h) [PERSON_NAME] [PERSON_NAME] [P…" at bounding box center [793, 204] width 199 height 524
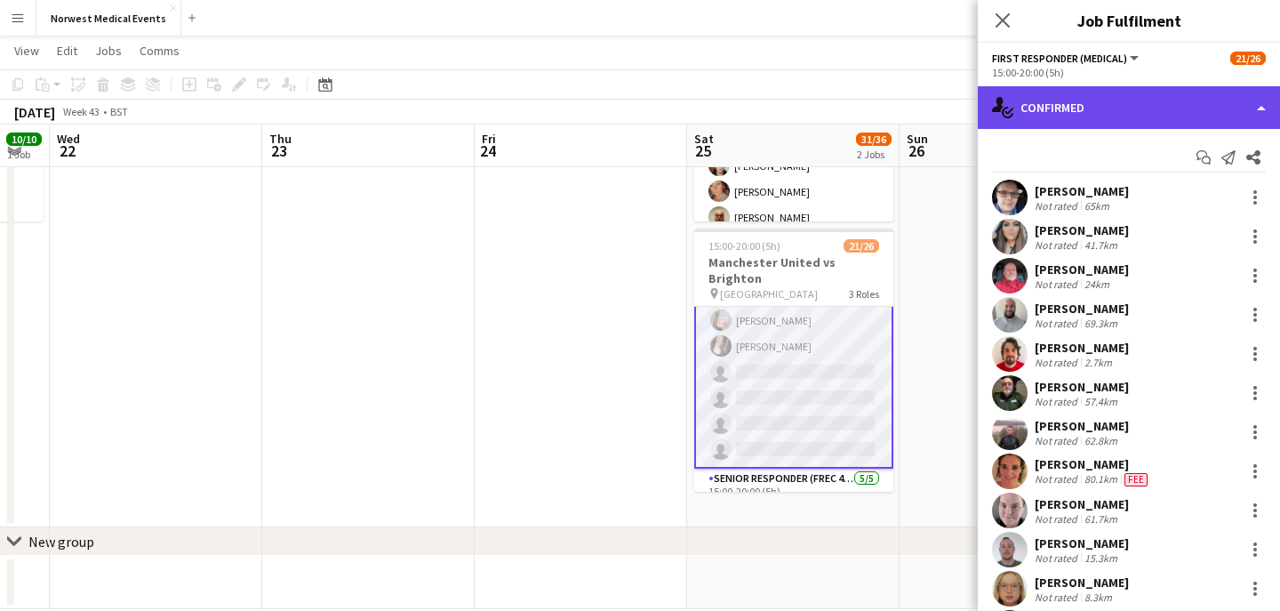
click at [1099, 93] on div "single-neutral-actions-check-2 Confirmed" at bounding box center [1129, 107] width 302 height 43
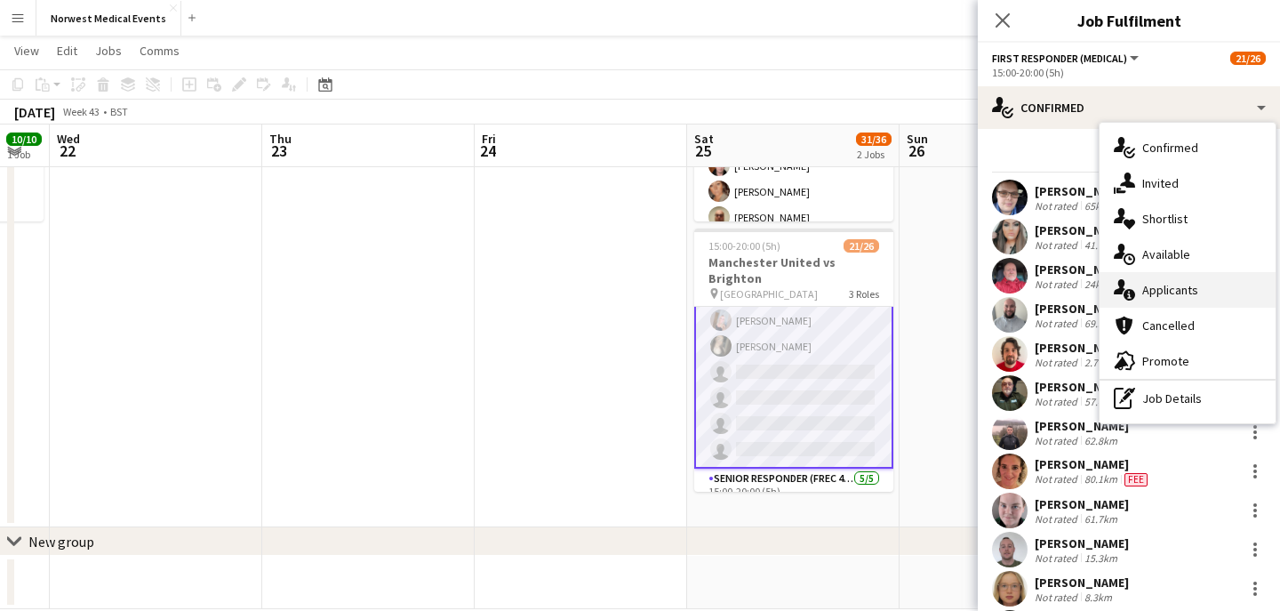
click at [1185, 299] on div "single-neutral-actions-information Applicants" at bounding box center [1188, 290] width 176 height 36
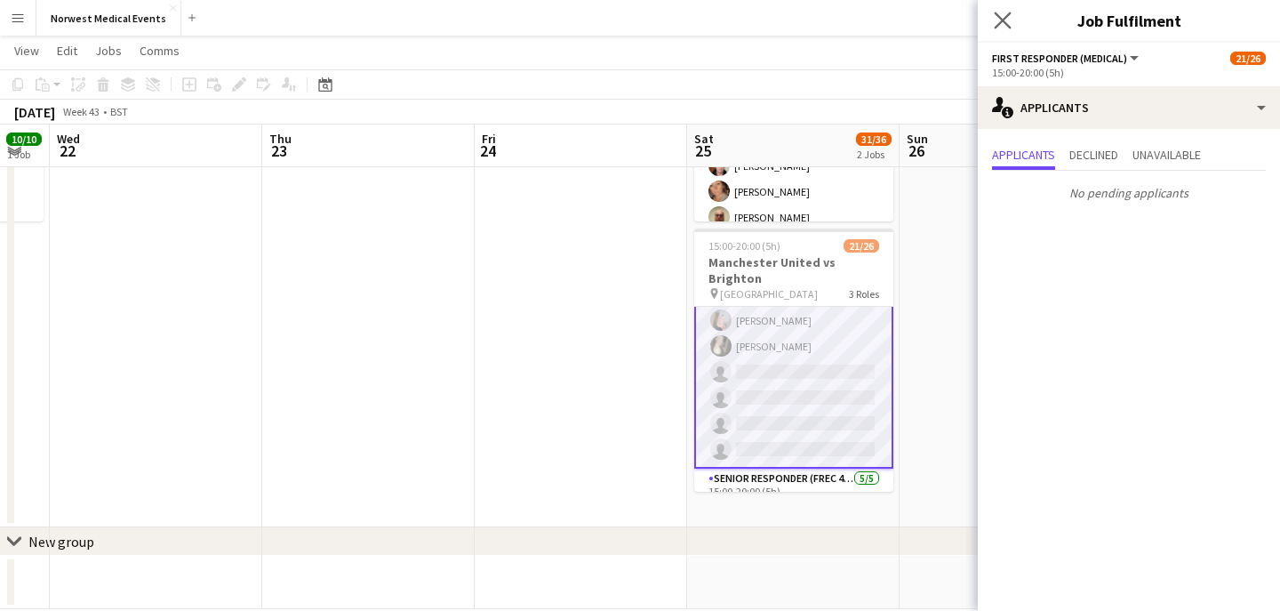
click at [997, 10] on app-icon "Close pop-in" at bounding box center [1003, 21] width 26 height 26
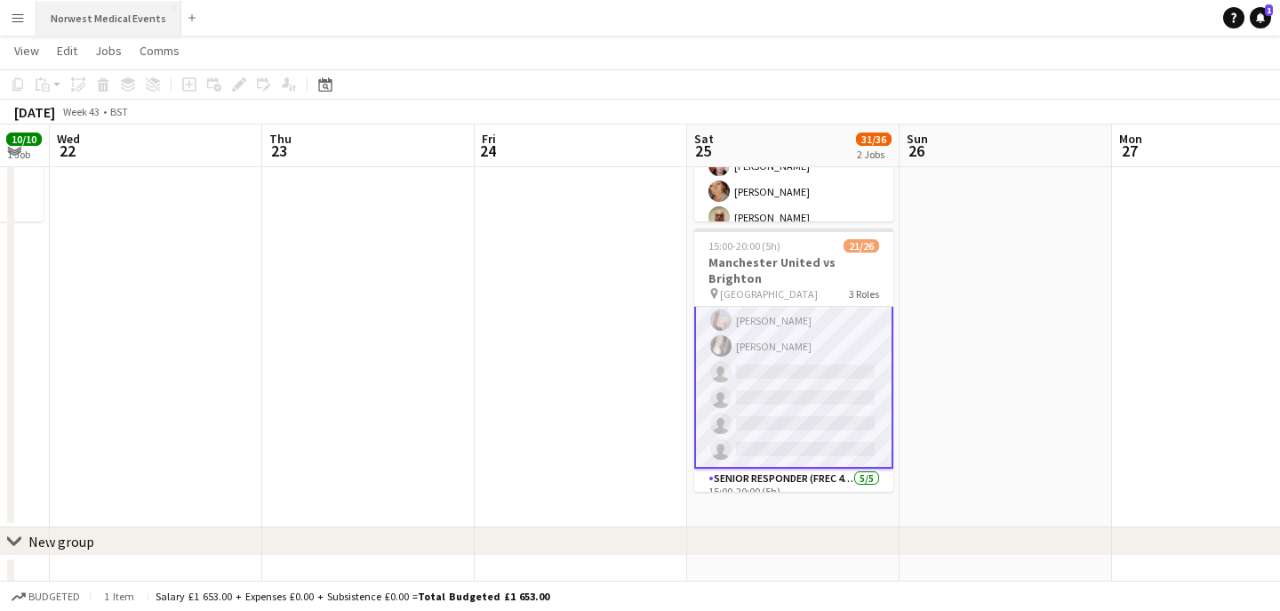
click at [134, 22] on button "Norwest Medical Events Close" at bounding box center [108, 18] width 145 height 35
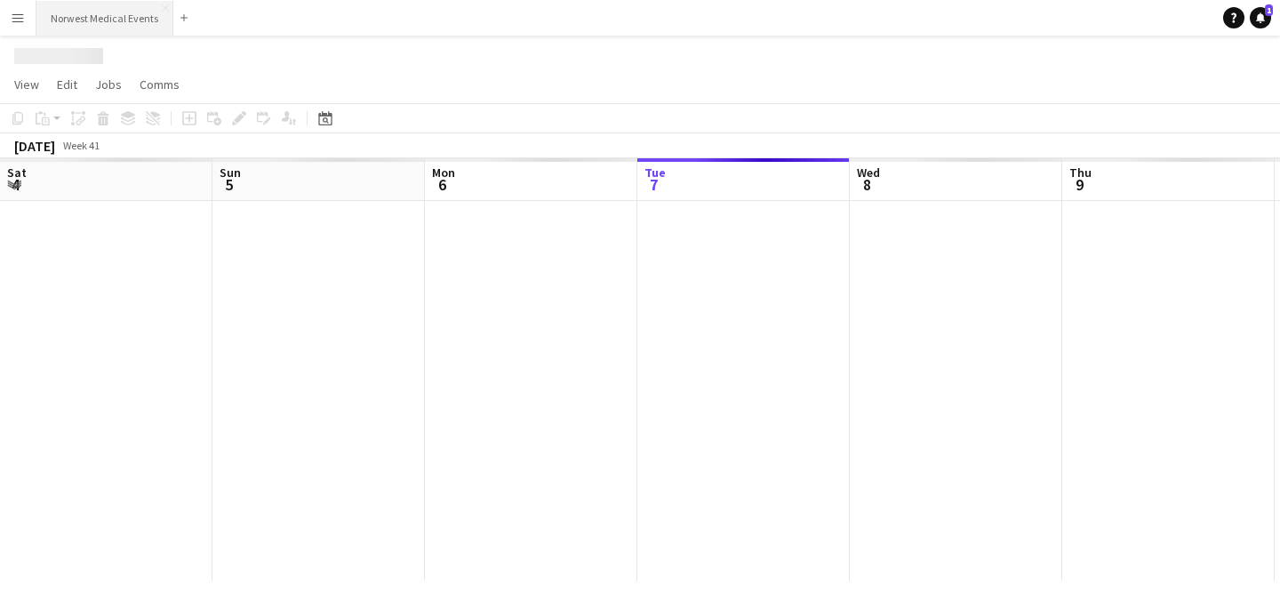
scroll to position [0, 425]
